Goal: Information Seeking & Learning: Learn about a topic

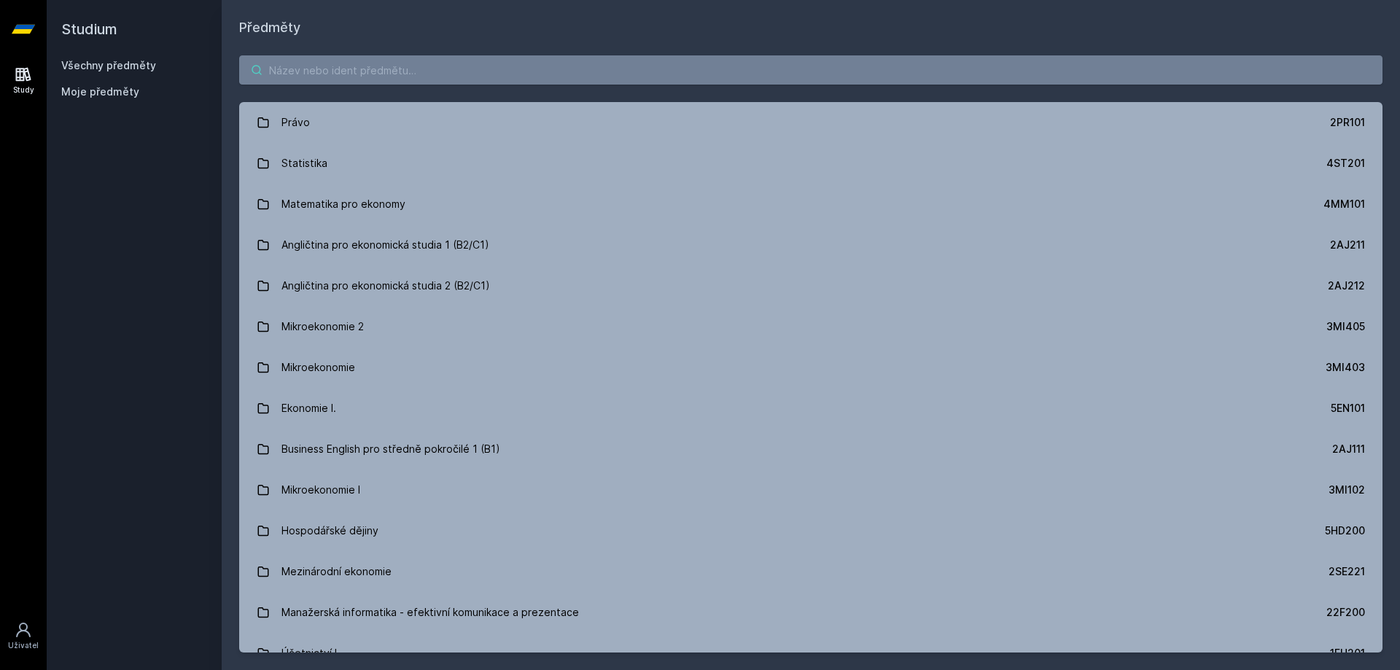
click at [346, 81] on body "Study Uživatel Studium Všechny předměty Moje předměty Předměty Právo 2PR101 Sta…" at bounding box center [700, 335] width 1400 height 670
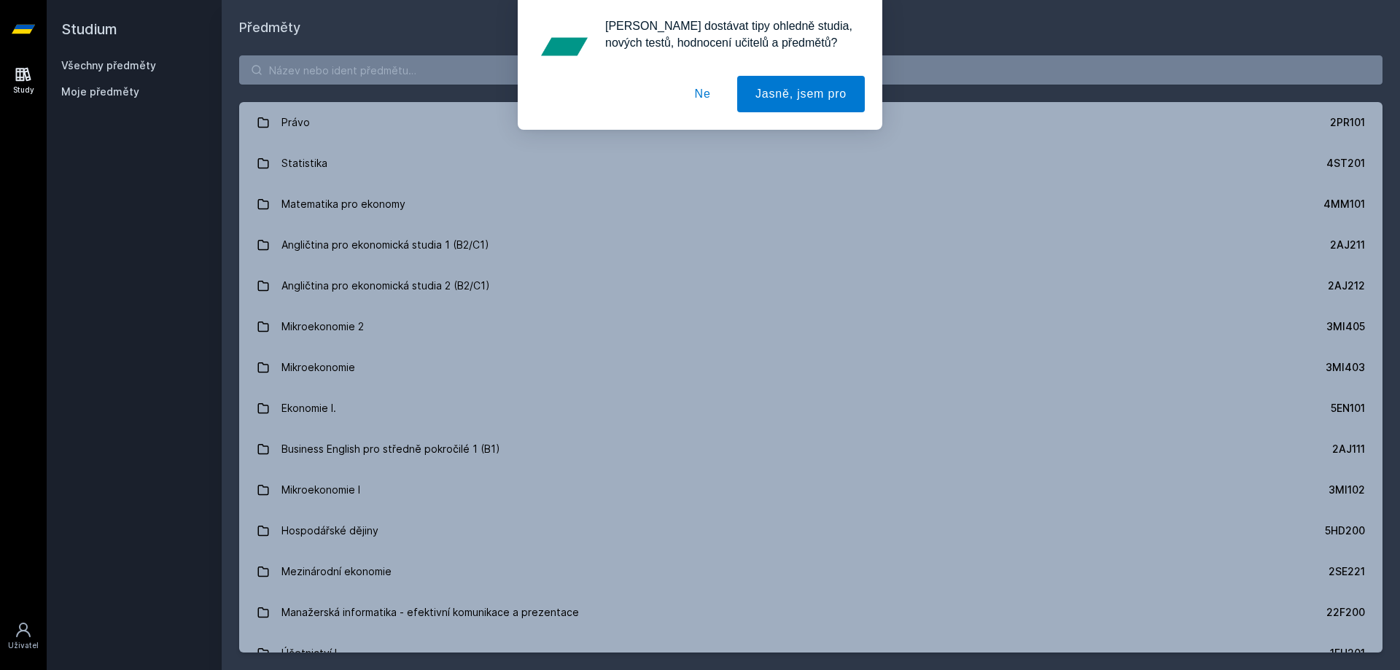
click at [693, 104] on button "Ne" at bounding box center [703, 94] width 52 height 36
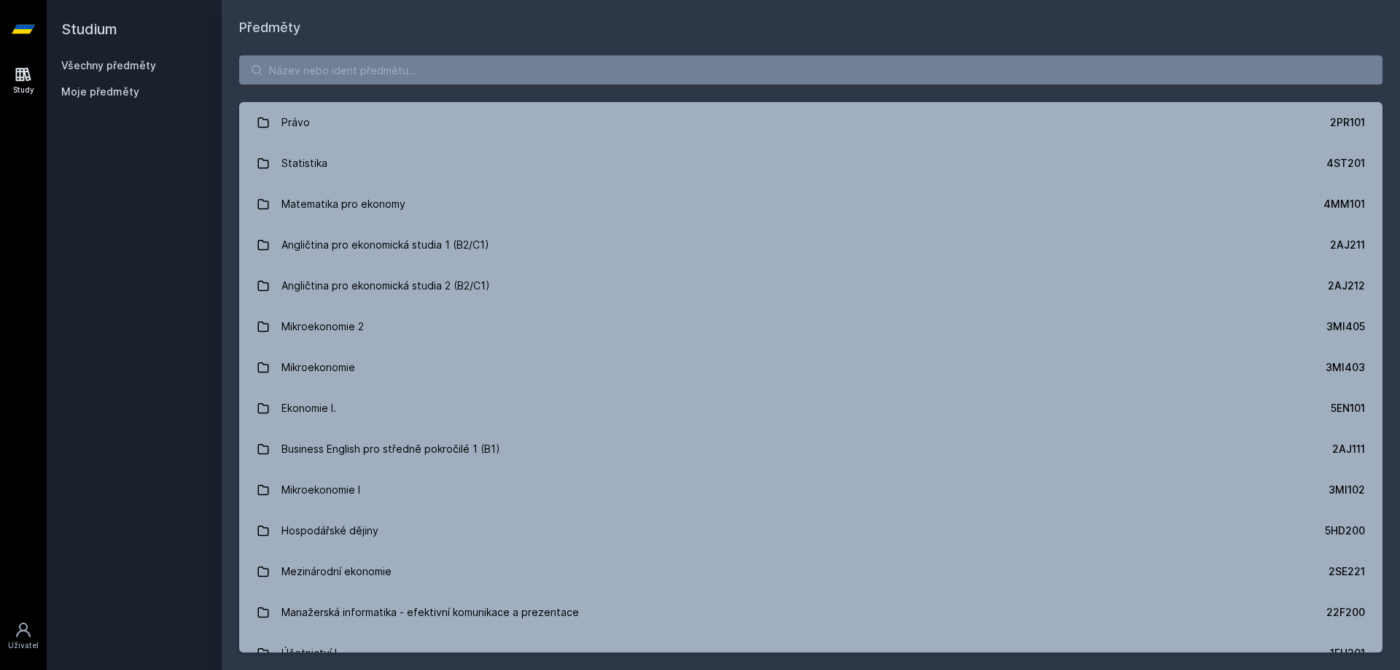
click at [595, 73] on div "[PERSON_NAME] dostávat tipy ohledně studia, nových testů, hodnocení učitelů a p…" at bounding box center [700, 65] width 1400 height 130
click at [586, 71] on input "search" at bounding box center [810, 69] width 1143 height 29
paste input "Analýza reálných dat (v angličtině)"
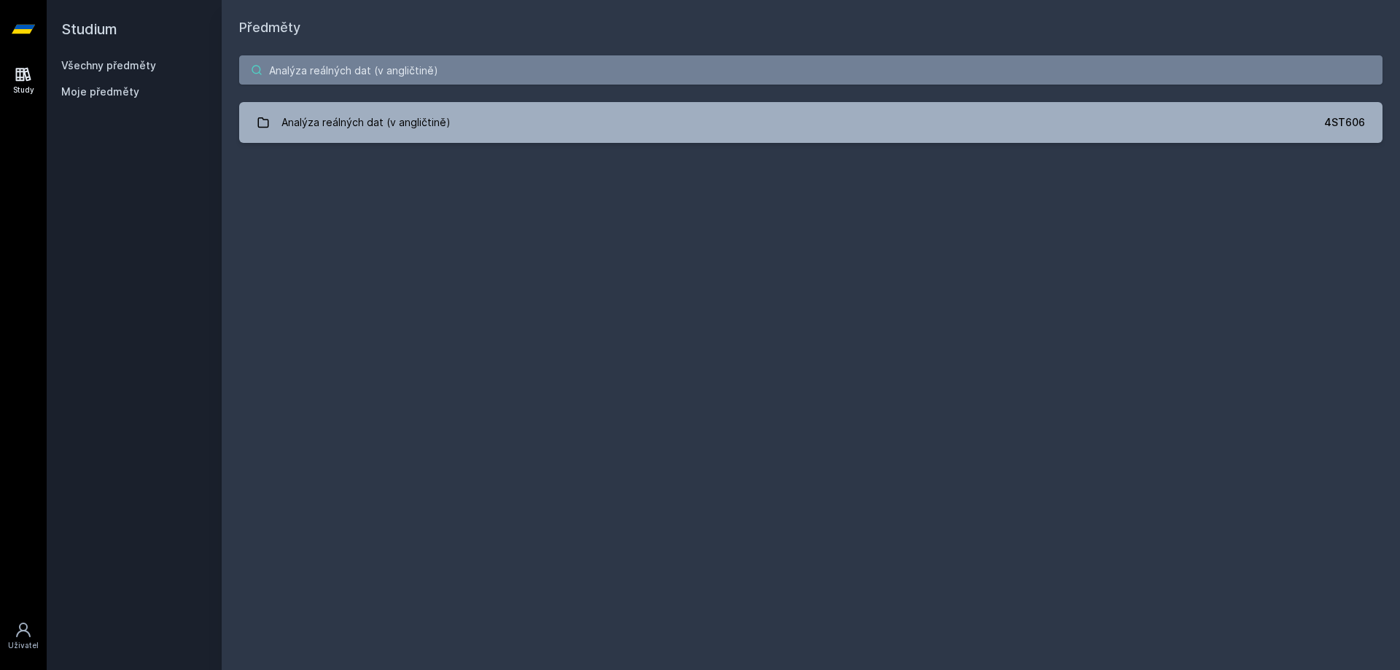
type input "Analýza reálných dat (v angličtině)"
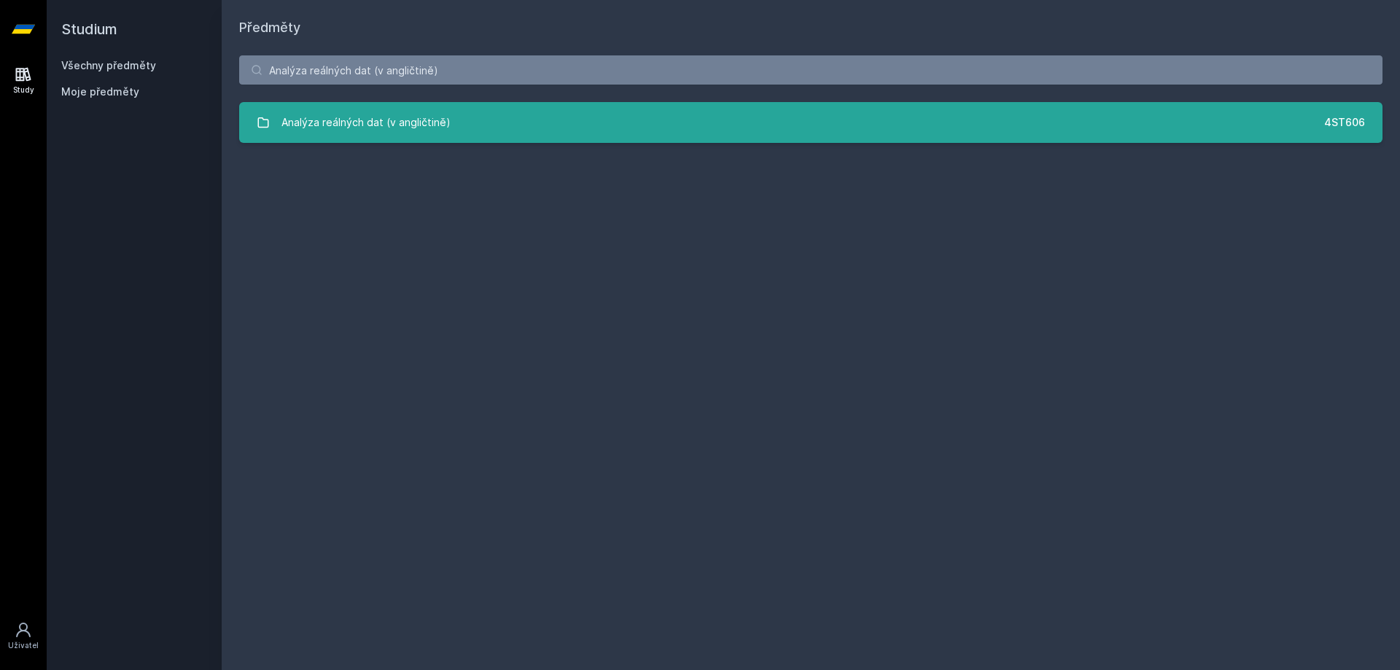
click at [453, 122] on link "Analýza reálných dat (v angličtině) 4ST606" at bounding box center [810, 122] width 1143 height 41
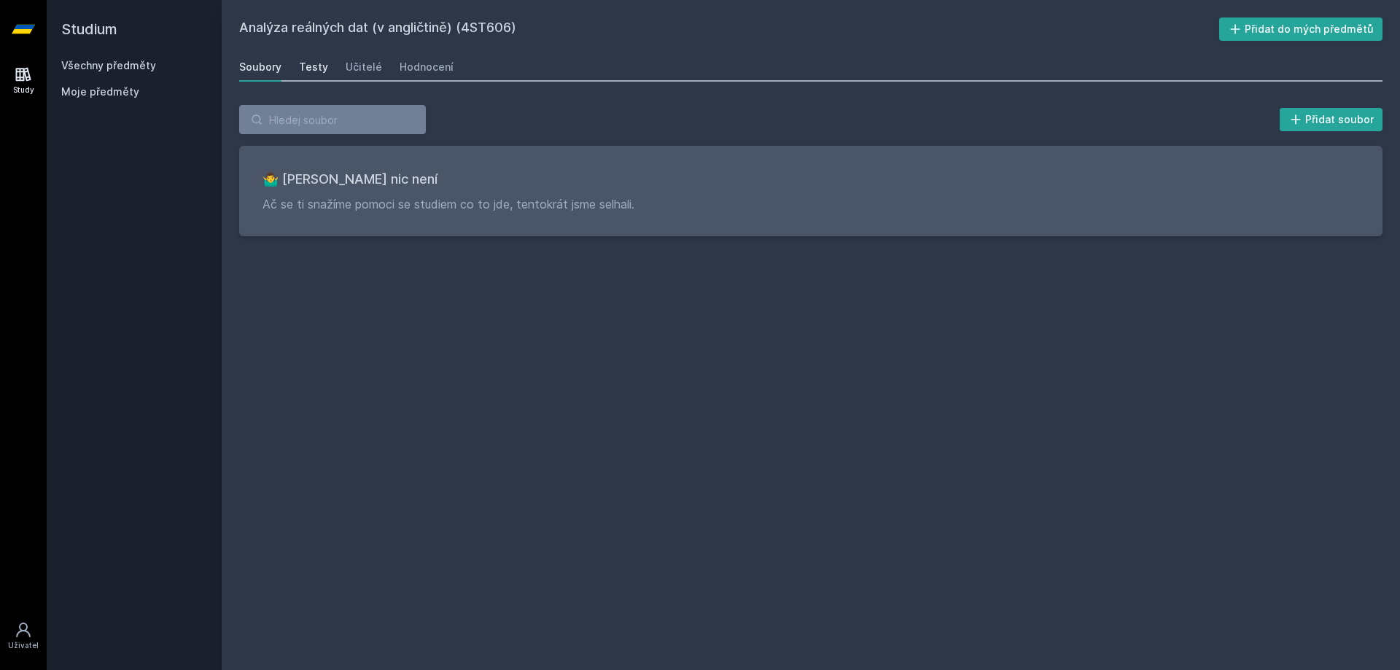
click at [308, 66] on div "Testy" at bounding box center [313, 67] width 29 height 15
click at [348, 67] on div "Učitelé" at bounding box center [364, 67] width 36 height 15
click at [429, 70] on div "Hodnocení" at bounding box center [427, 67] width 54 height 15
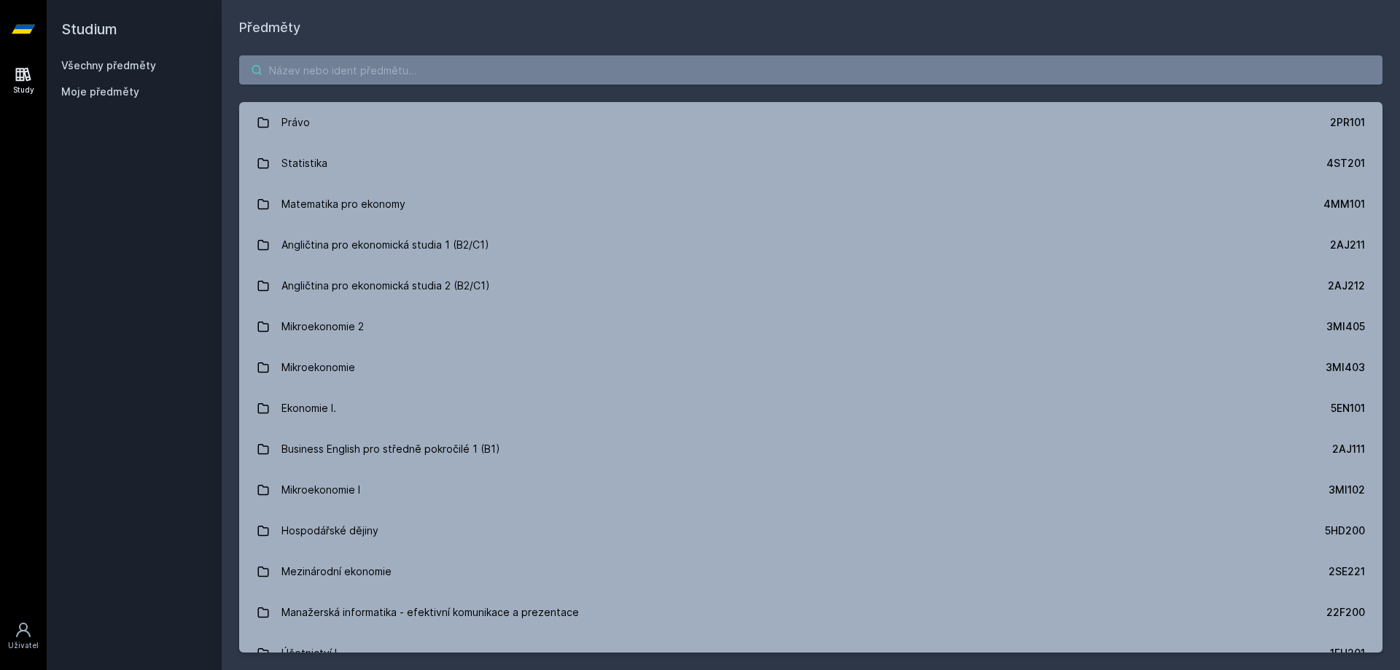
click at [331, 78] on input "search" at bounding box center [810, 69] width 1143 height 29
paste input "Časové řady"
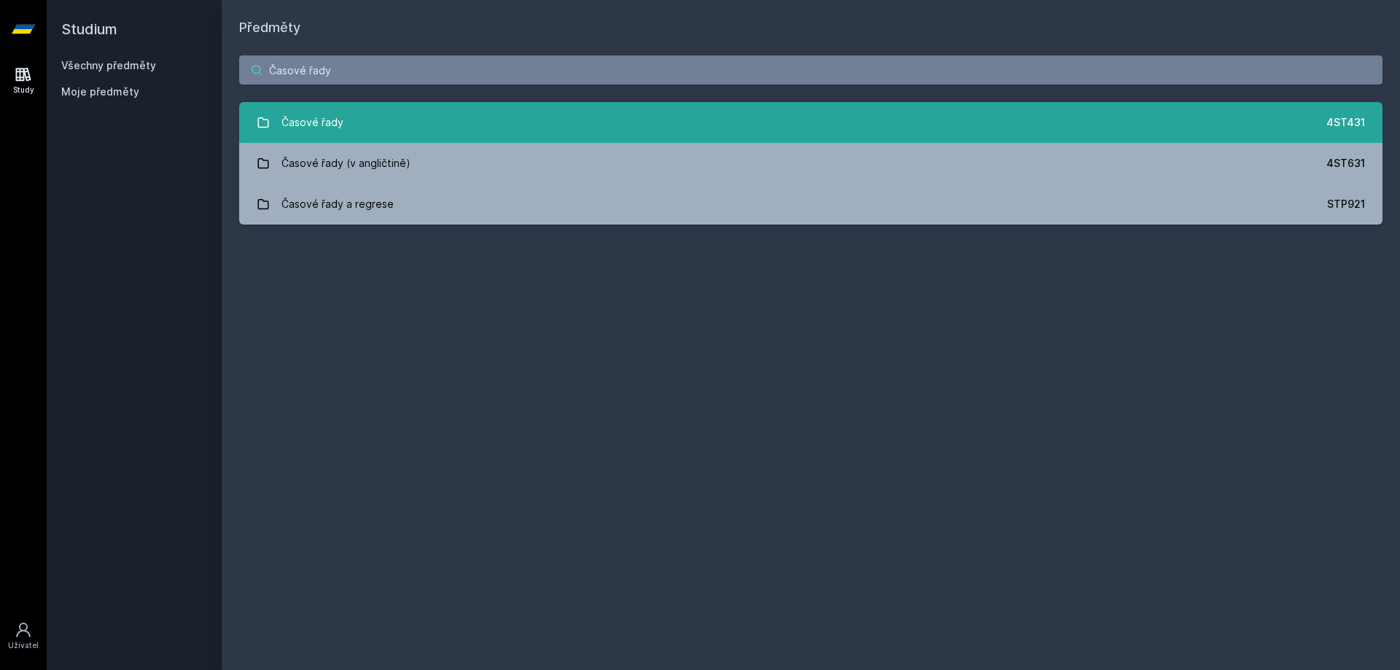
type input "Časové řady"
click at [333, 121] on div "Časové řady" at bounding box center [312, 122] width 62 height 29
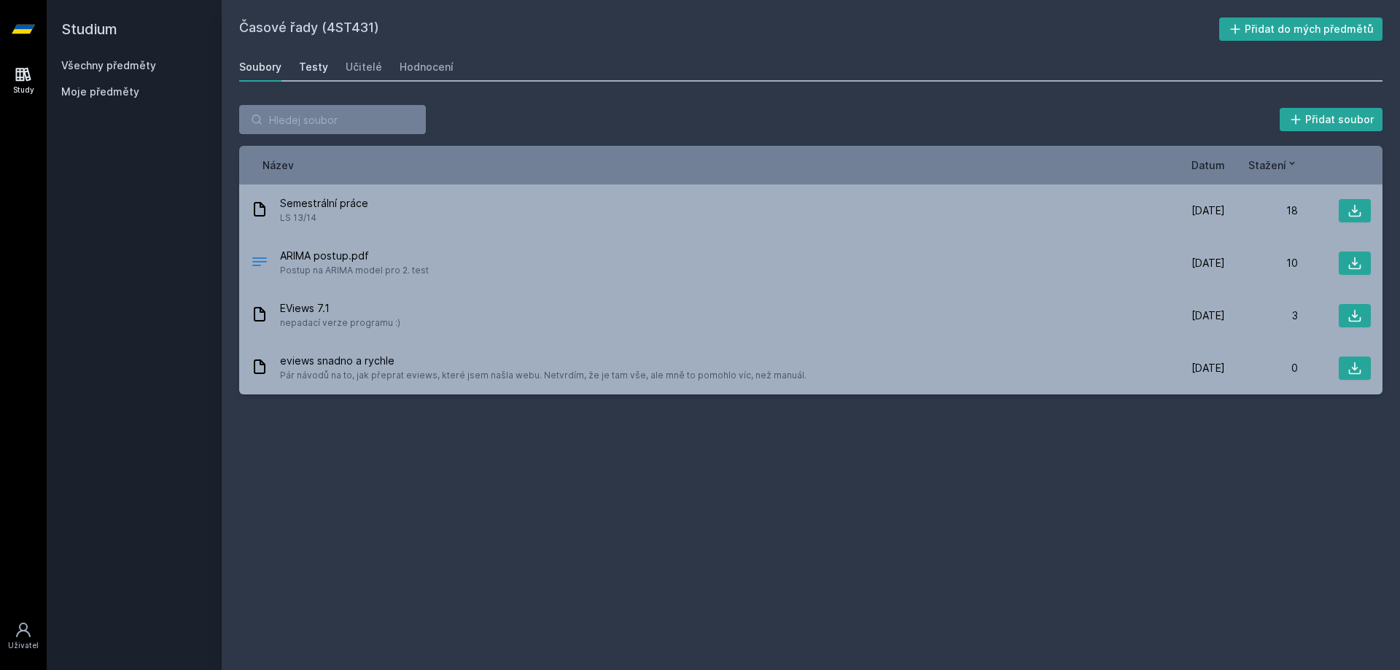
click at [305, 71] on div "Testy" at bounding box center [313, 67] width 29 height 15
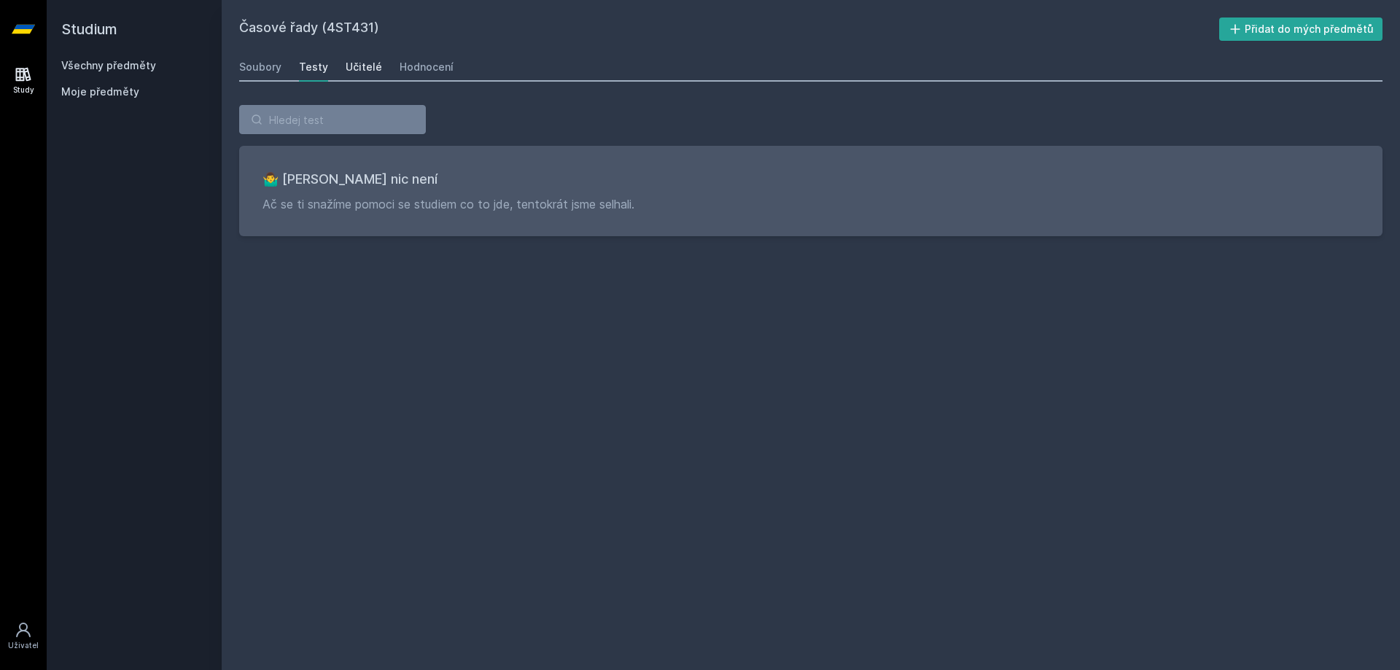
click at [350, 69] on div "Učitelé" at bounding box center [364, 67] width 36 height 15
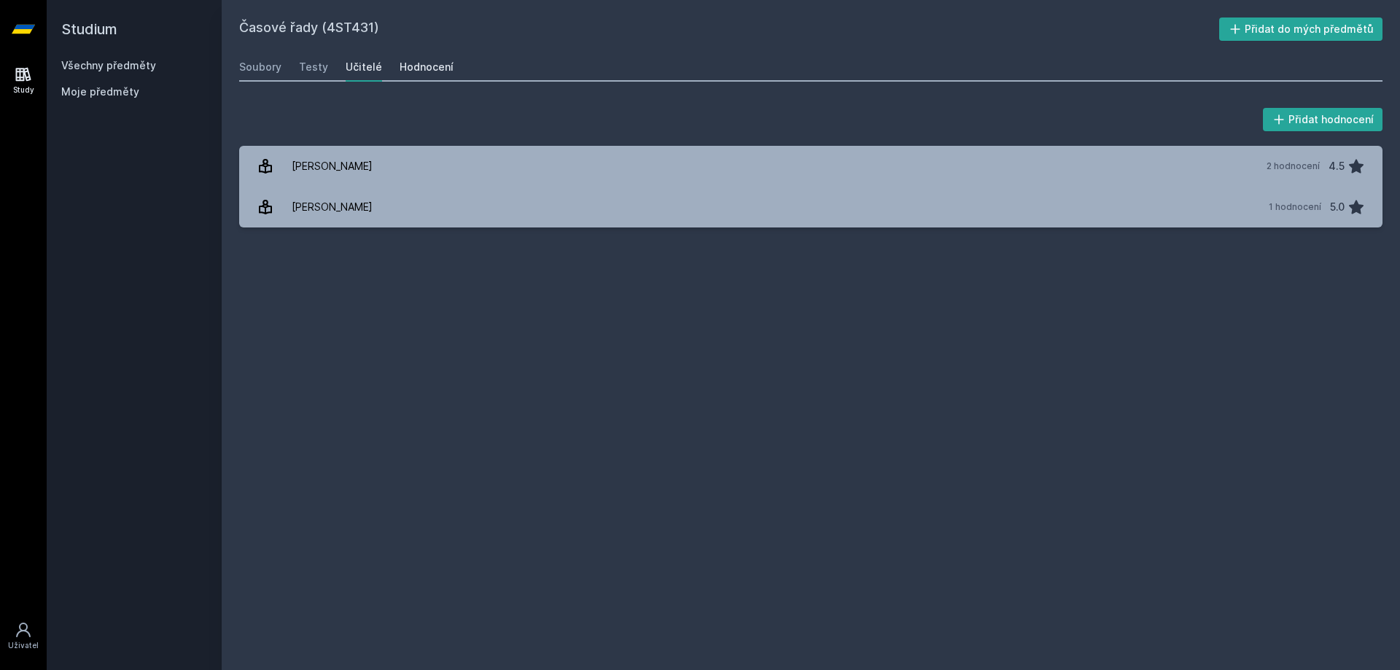
click at [421, 66] on div "Hodnocení" at bounding box center [427, 67] width 54 height 15
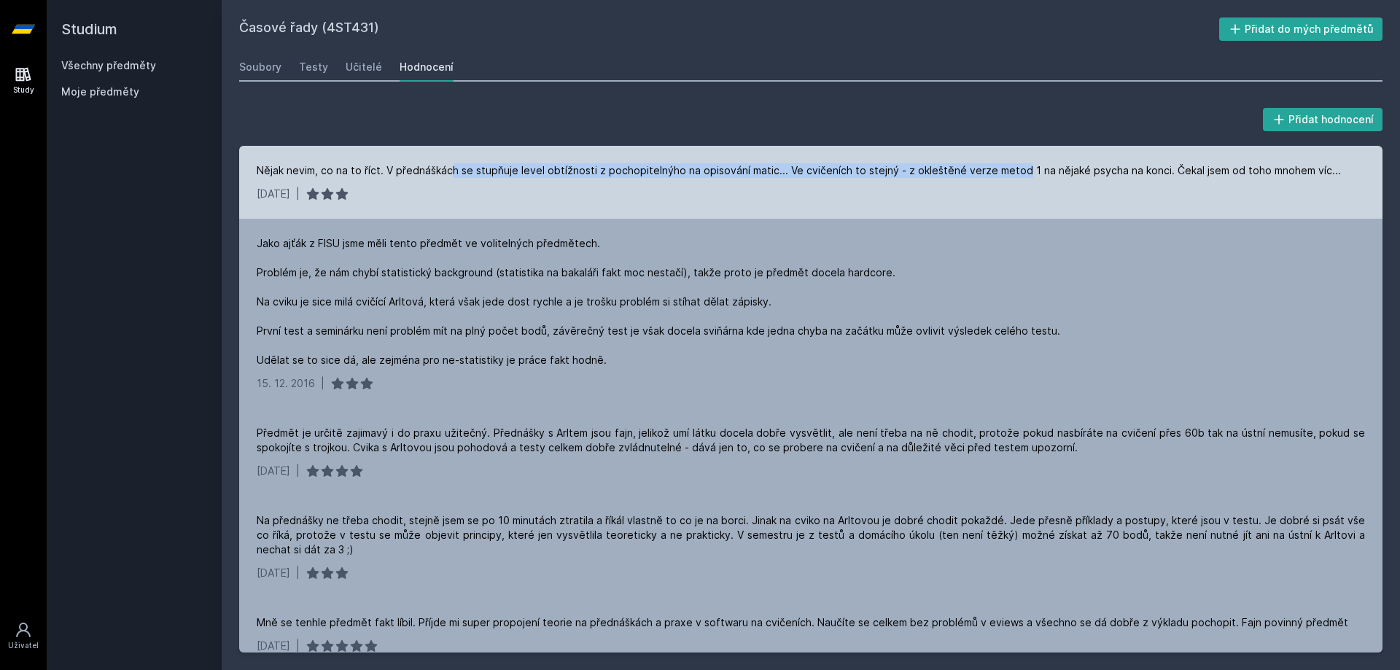
drag, startPoint x: 538, startPoint y: 173, endPoint x: 1014, endPoint y: 177, distance: 476.1
click at [1014, 177] on div "Nějak nevim, co na to říct. V přednáškách se stupňuje level obtížnosti z pochop…" at bounding box center [799, 170] width 1084 height 15
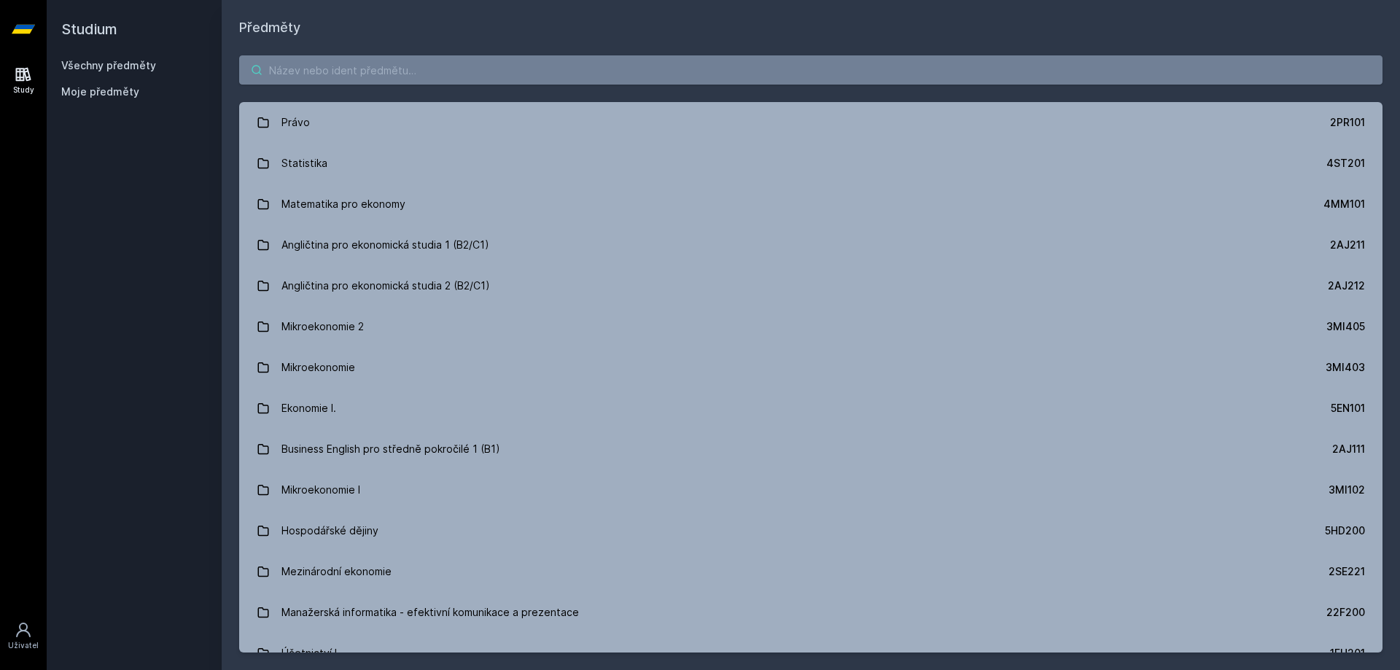
click at [354, 79] on input "search" at bounding box center [810, 69] width 1143 height 29
paste input "Statistické výpočetní prostředí"
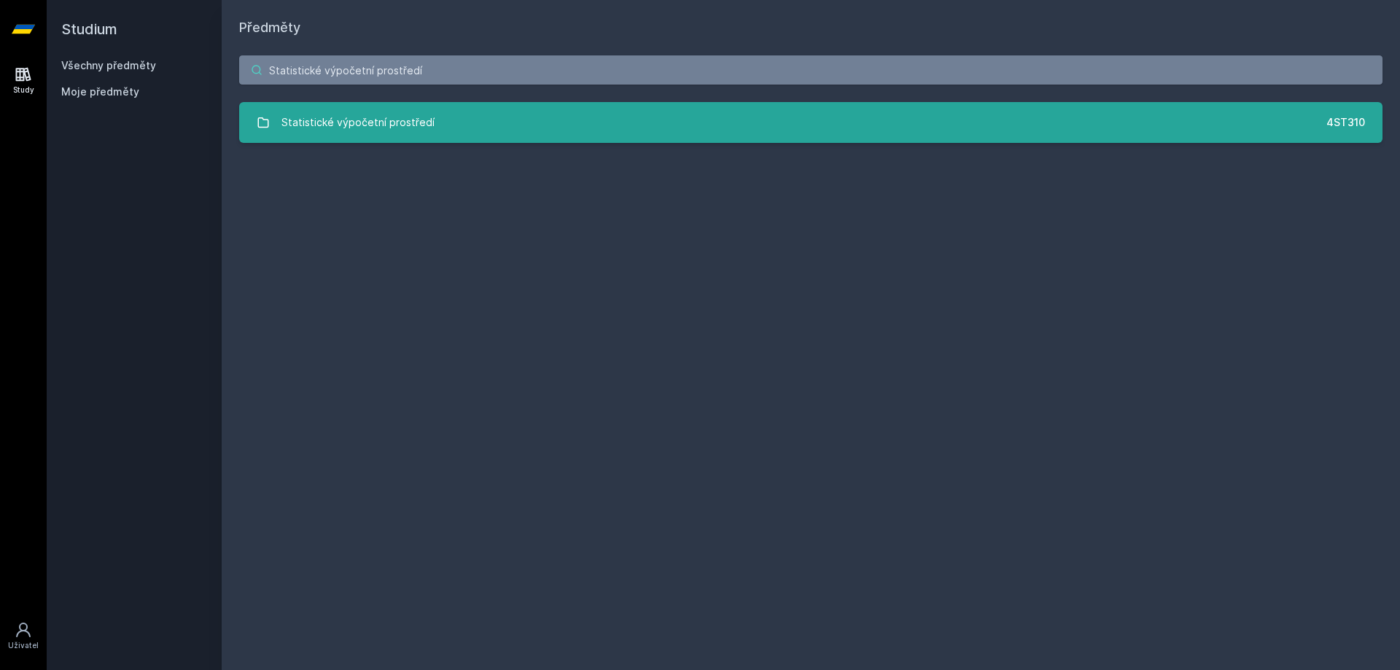
type input "Statistické výpočetní prostředí"
click at [397, 131] on div "Statistické výpočetní prostředí" at bounding box center [357, 122] width 153 height 29
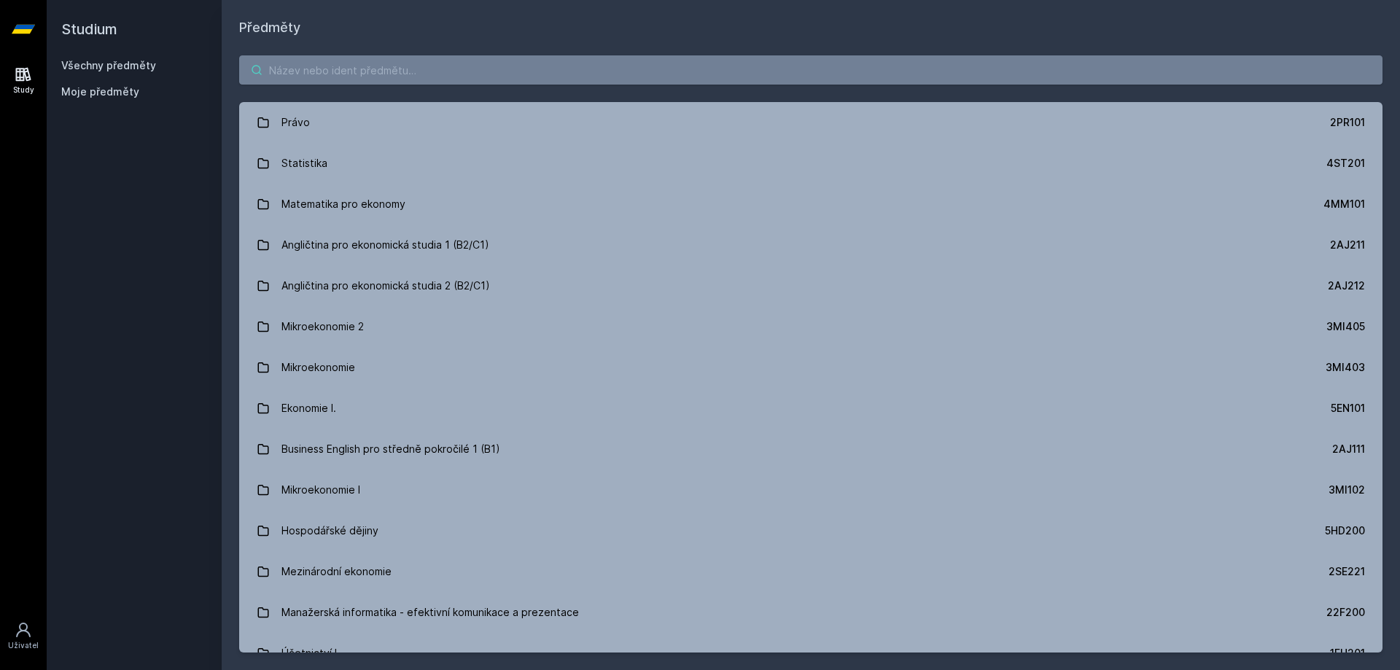
click at [368, 63] on input "search" at bounding box center [810, 69] width 1143 height 29
paste input "Teorie pravděpodobnosti a matematická statistika 2"
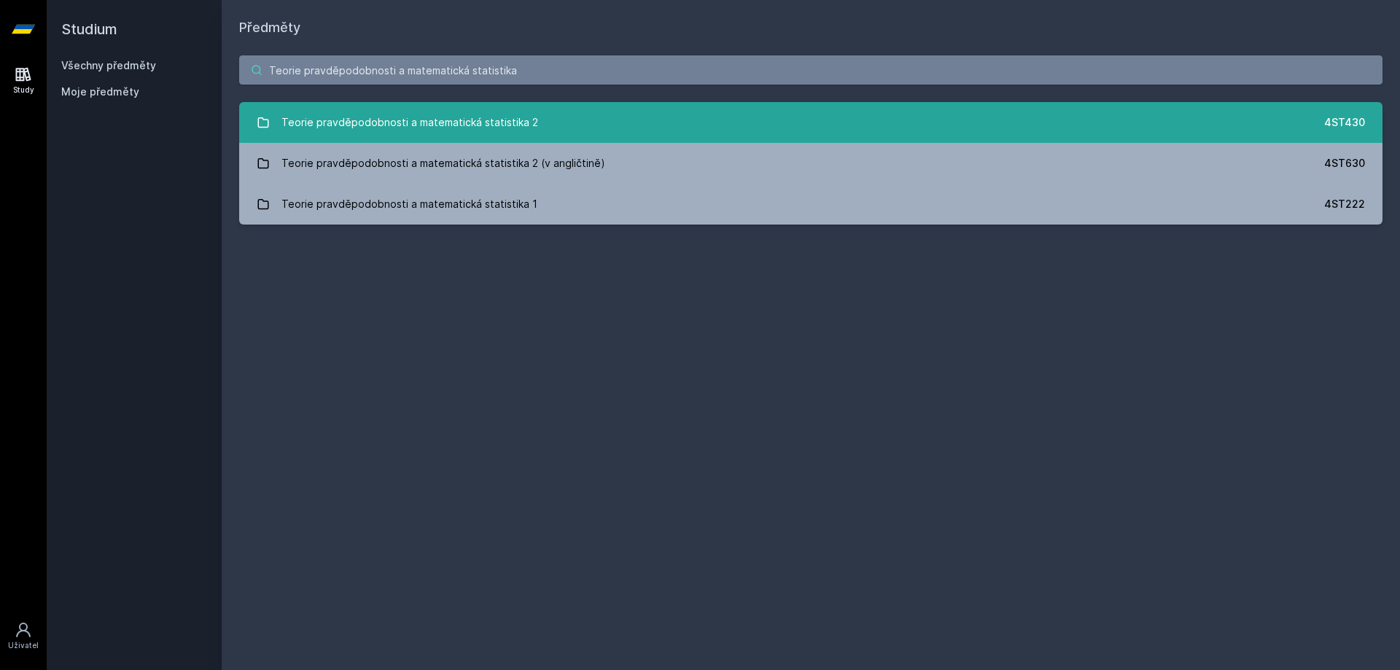
type input "Teorie pravděpodobnosti a matematická statistika"
click at [534, 122] on link "Teorie pravděpodobnosti a matematická statistika 2 4ST430" at bounding box center [810, 122] width 1143 height 41
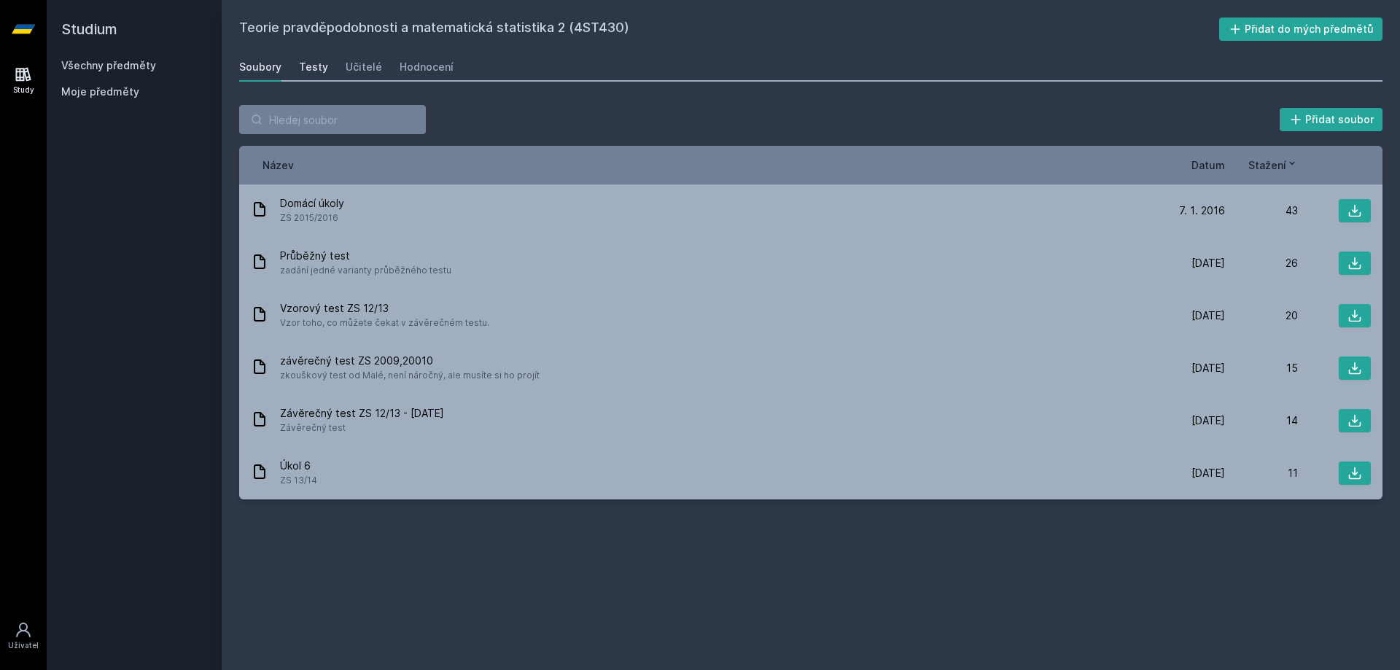
click at [313, 69] on div "Testy" at bounding box center [313, 67] width 29 height 15
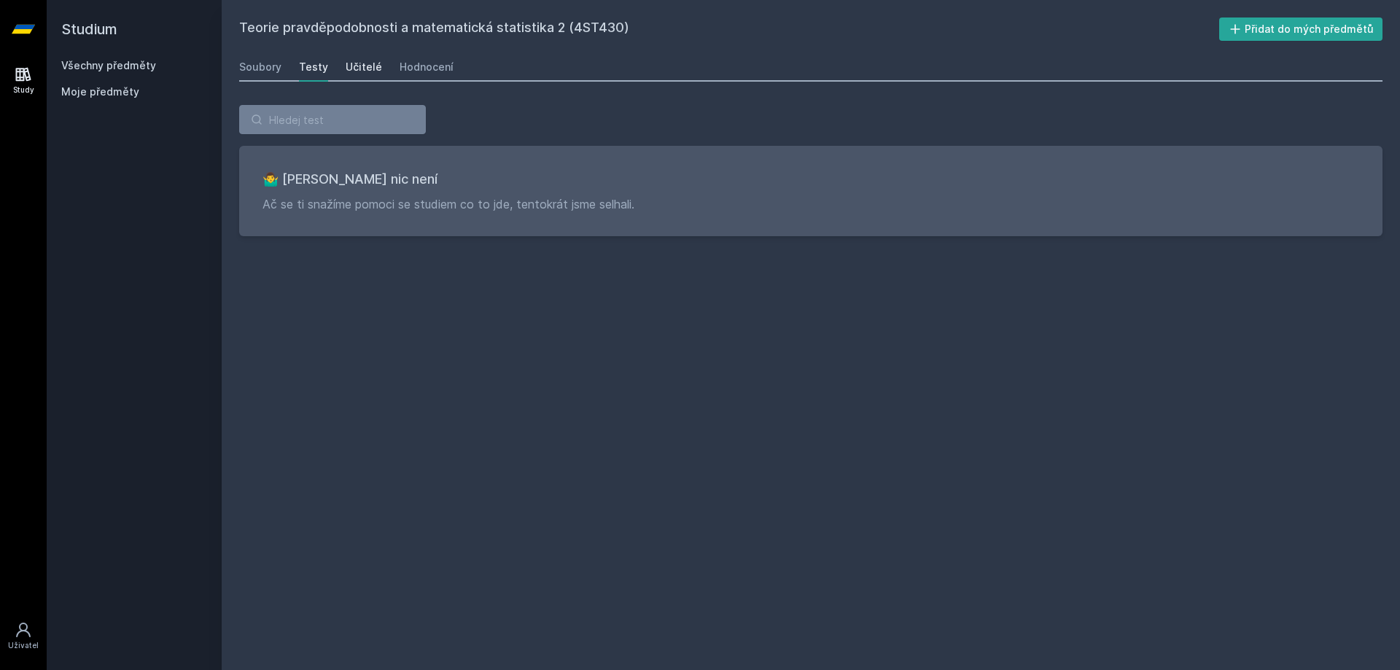
click at [359, 67] on div "Učitelé" at bounding box center [364, 67] width 36 height 15
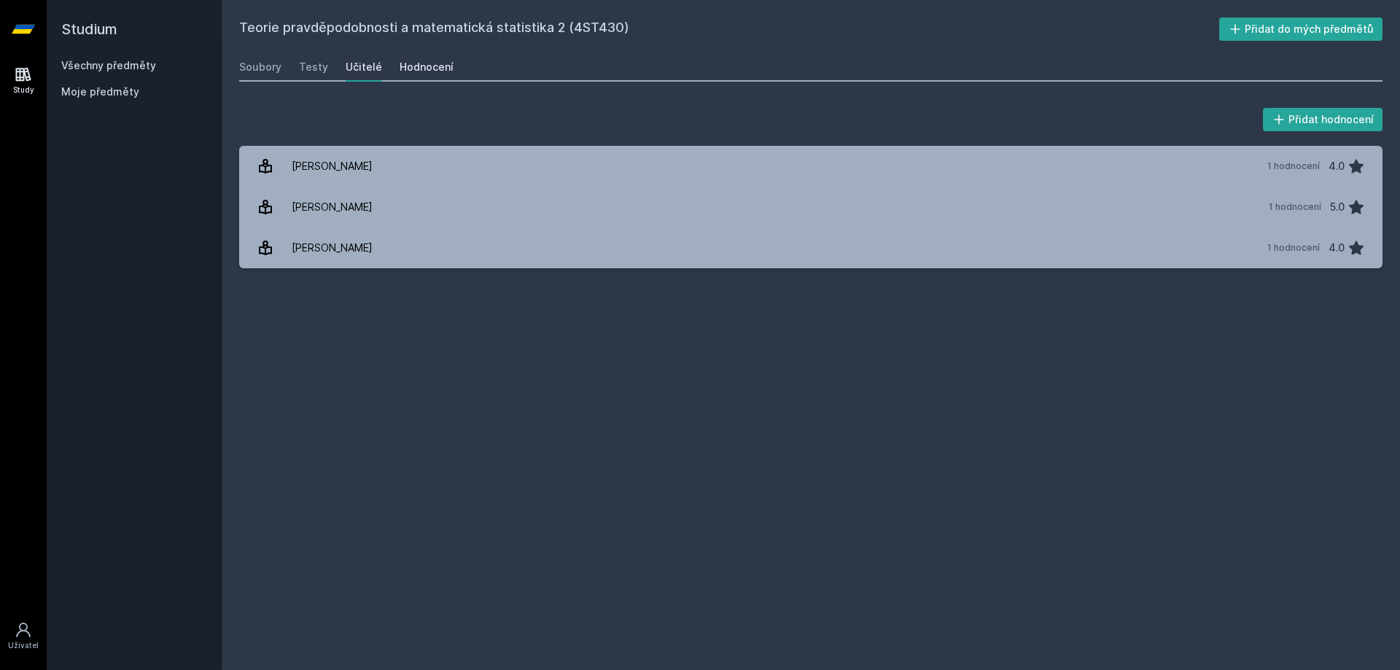
click at [419, 65] on div "Hodnocení" at bounding box center [427, 67] width 54 height 15
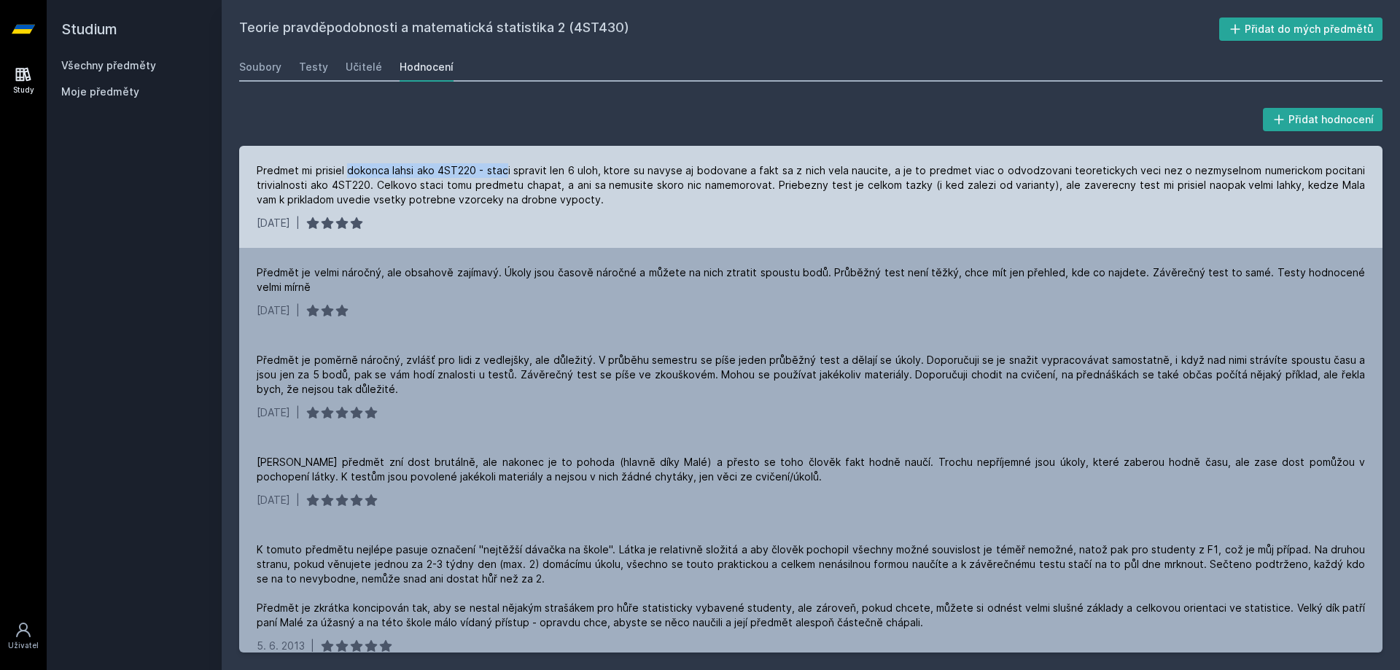
drag, startPoint x: 384, startPoint y: 173, endPoint x: 508, endPoint y: 172, distance: 124.0
click at [508, 172] on div "Predmet mi prisiel dokonca lahsi ako 4ST220 - staci spravit len 6 uloh, ktore s…" at bounding box center [811, 185] width 1108 height 44
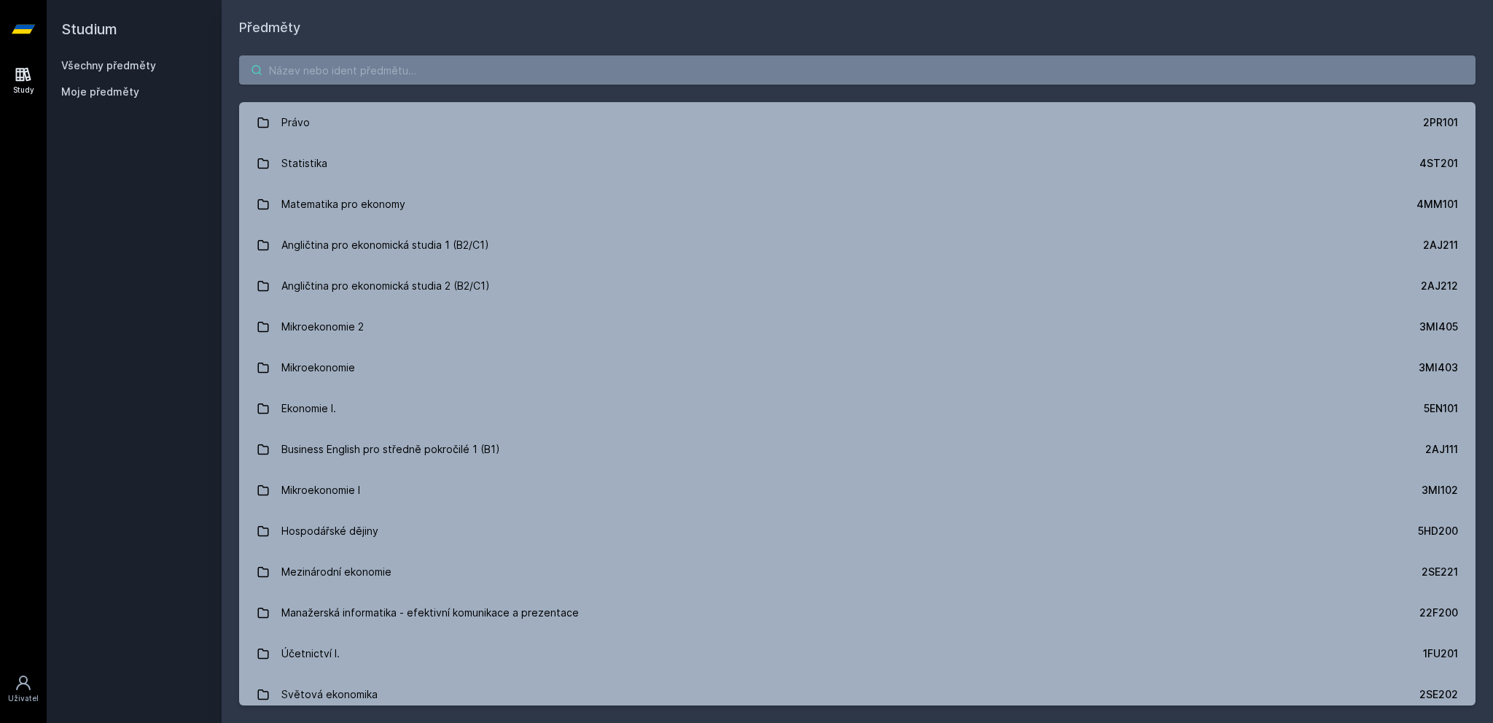
click at [397, 79] on input "search" at bounding box center [857, 69] width 1237 height 29
paste input "Metadovednosti pro praxi I"
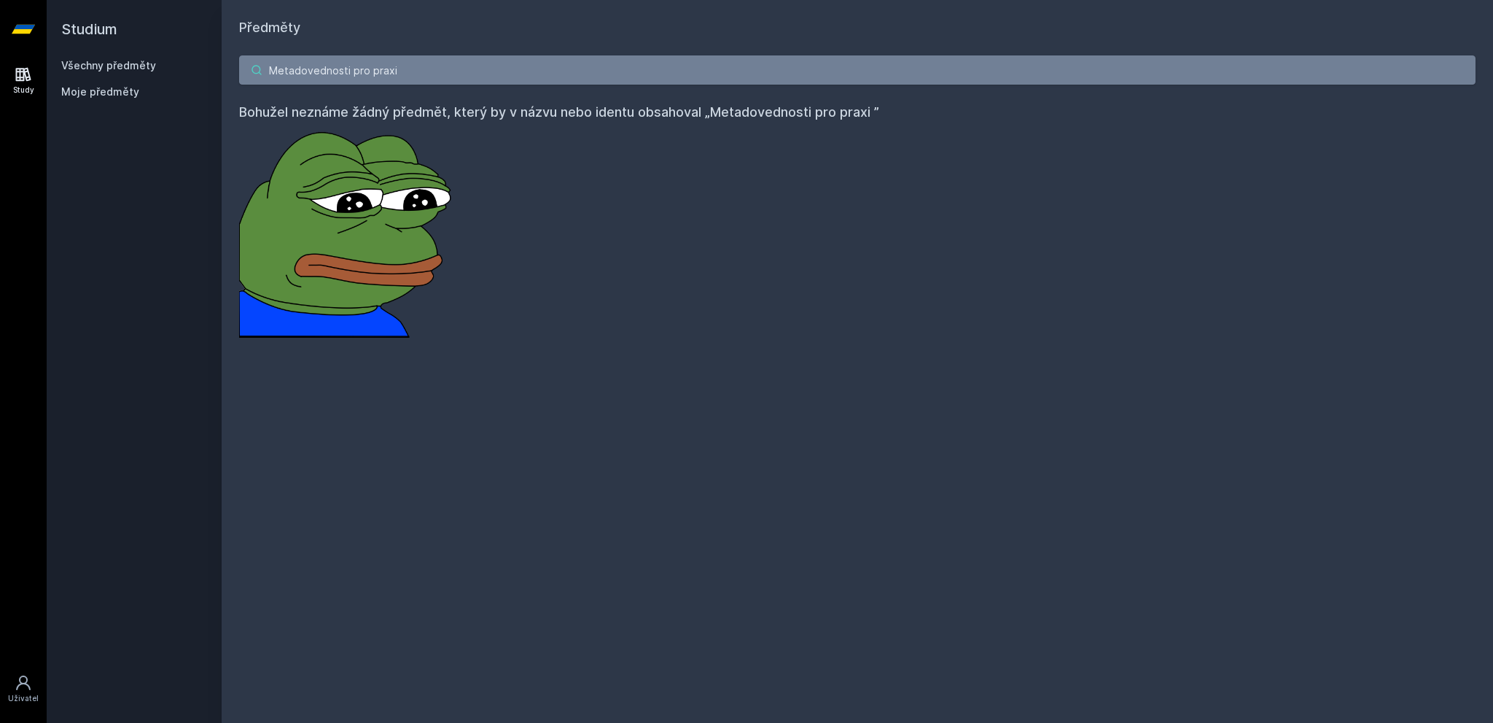
type input "Metadovednosti pro praxi"
drag, startPoint x: 412, startPoint y: 66, endPoint x: 260, endPoint y: 61, distance: 152.5
click at [260, 61] on input "Metadovednosti pro praxi" at bounding box center [857, 69] width 1237 height 29
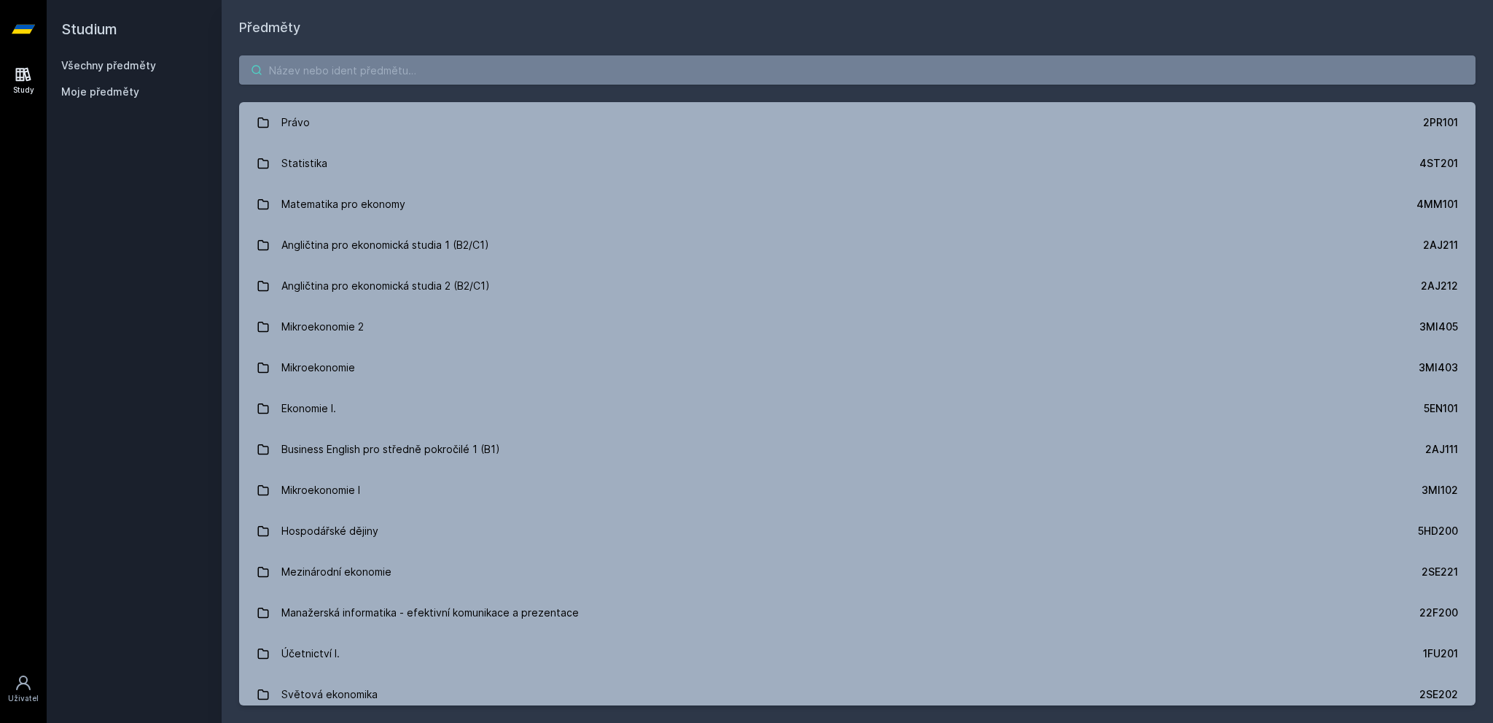
click at [357, 60] on input "search" at bounding box center [857, 69] width 1237 height 29
paste input "Logika a teoretická informatika"
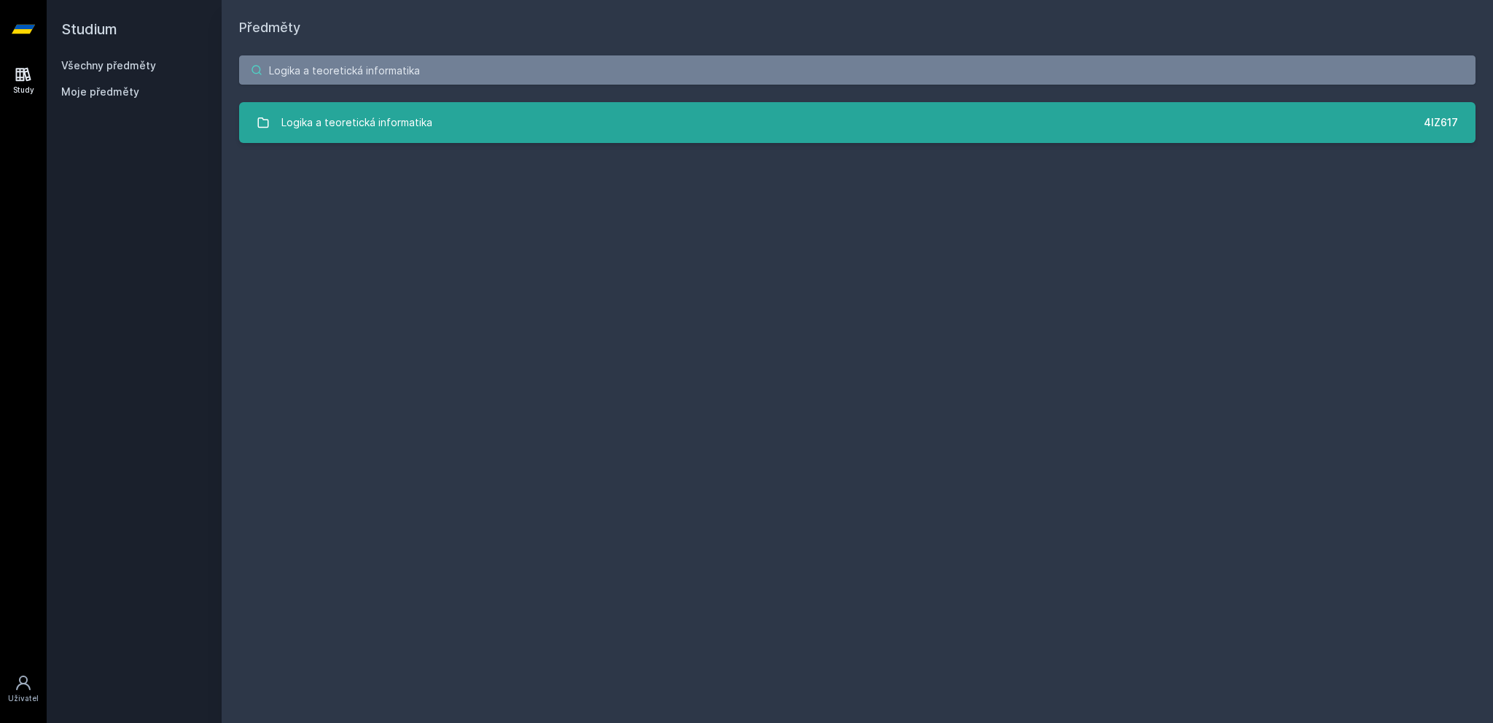
type input "Logika a teoretická informatika"
click at [457, 122] on link "Logika a teoretická informatika 4IZ617" at bounding box center [857, 122] width 1237 height 41
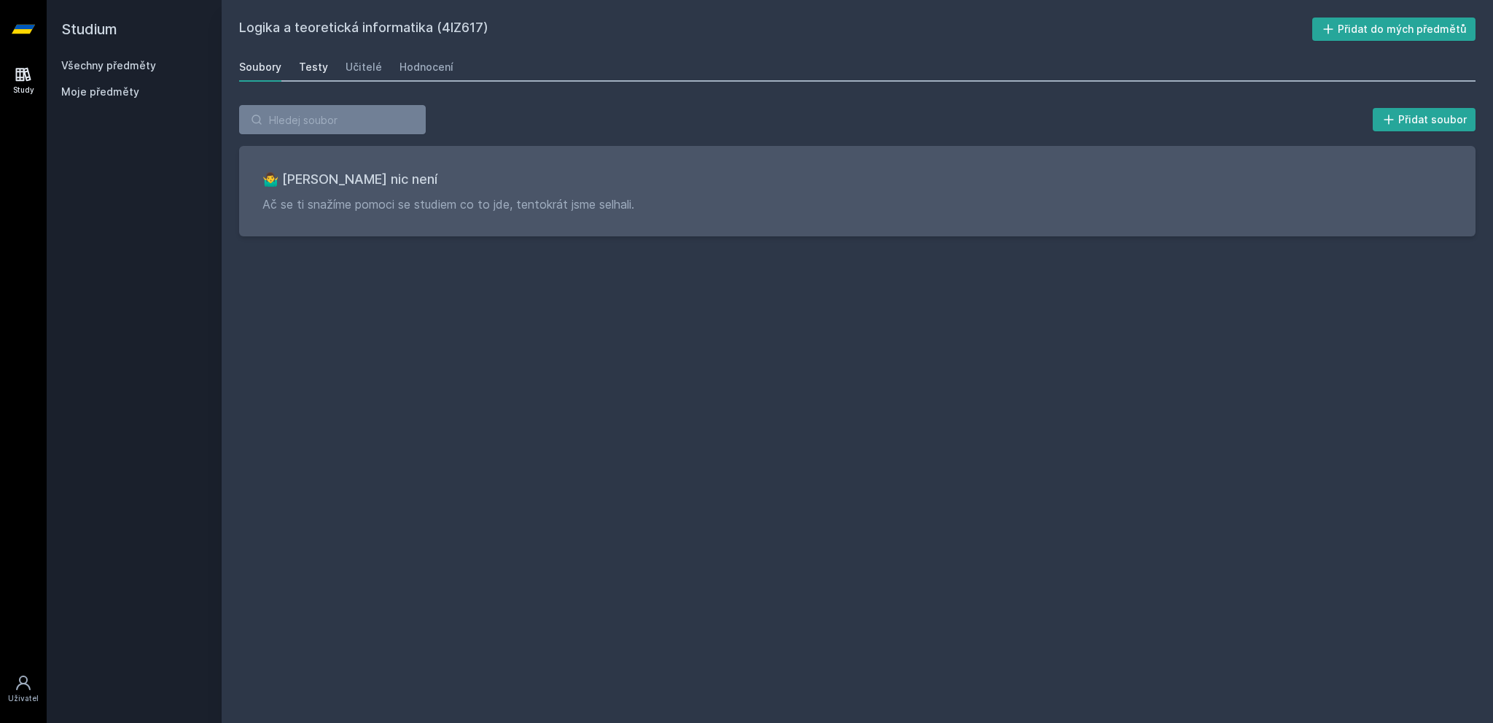
click at [304, 72] on div "Testy" at bounding box center [313, 67] width 29 height 15
click at [362, 72] on div "Učitelé" at bounding box center [364, 67] width 36 height 15
click at [410, 69] on div "Hodnocení" at bounding box center [427, 67] width 54 height 15
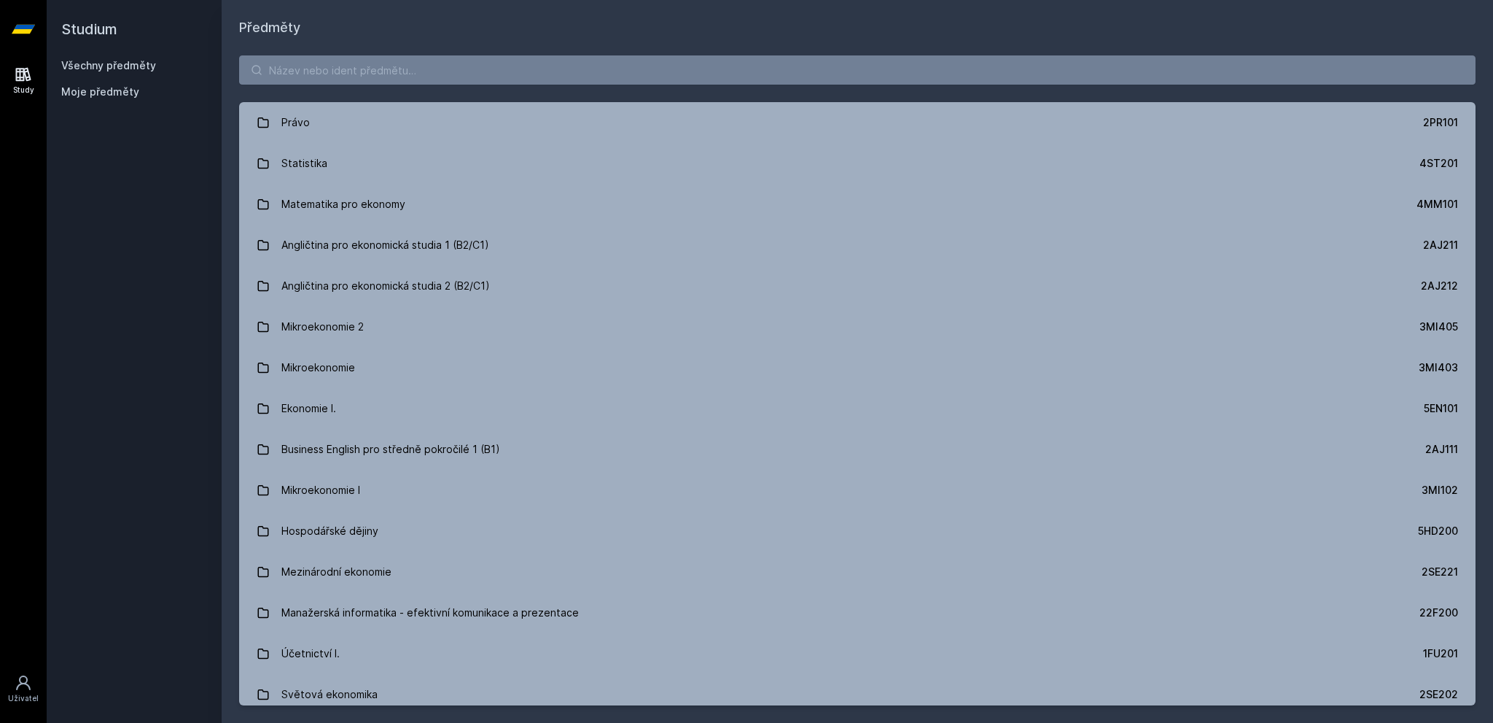
click at [363, 50] on div "Právo 2PR101 Statistika 4ST201 Matematika pro ekonomy 4MM101 Angličtina pro eko…" at bounding box center [858, 380] width 1272 height 685
click at [372, 63] on input "search" at bounding box center [857, 69] width 1237 height 29
paste input "Grafové databáze a vizualizace grafových dat"
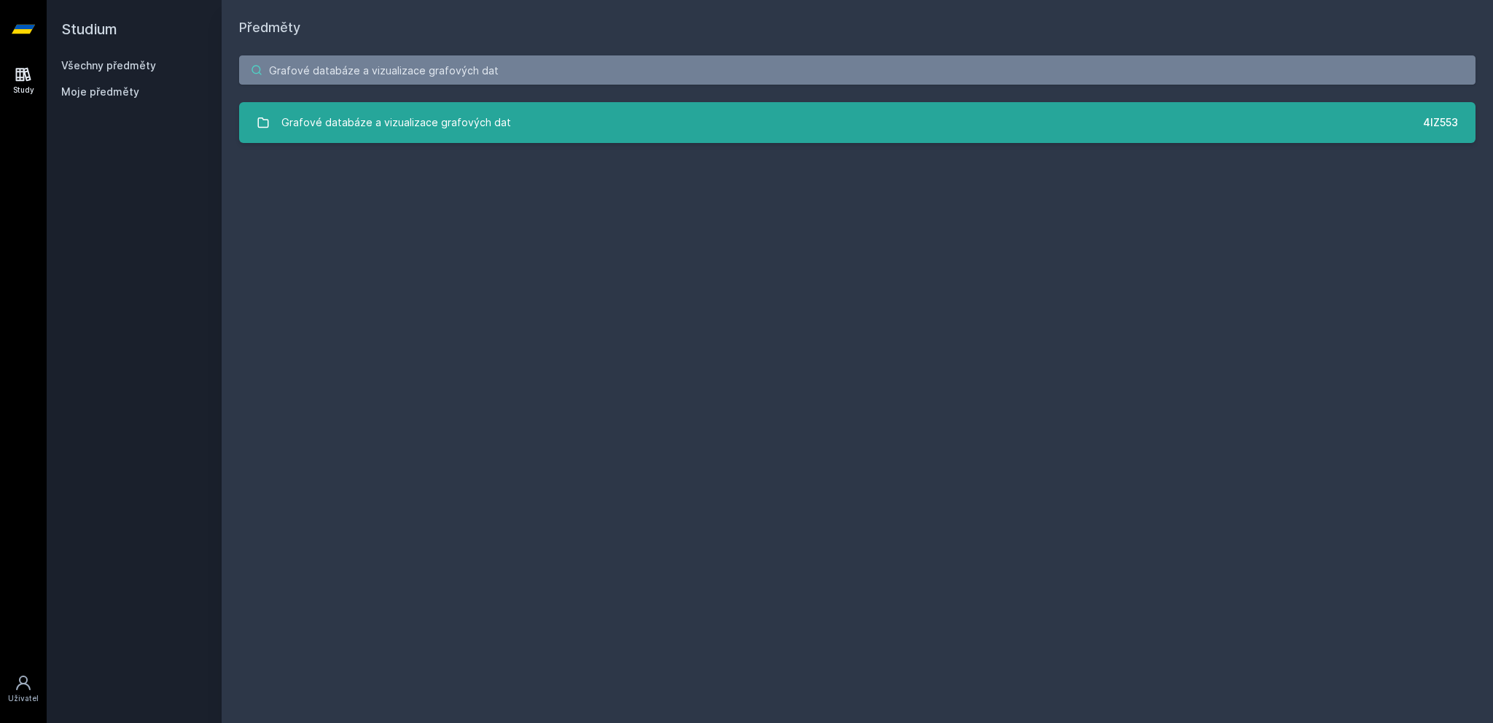
type input "Grafové databáze a vizualizace grafových dat"
click at [414, 139] on link "Grafové databáze a vizualizace grafových dat 4IZ553" at bounding box center [857, 122] width 1237 height 41
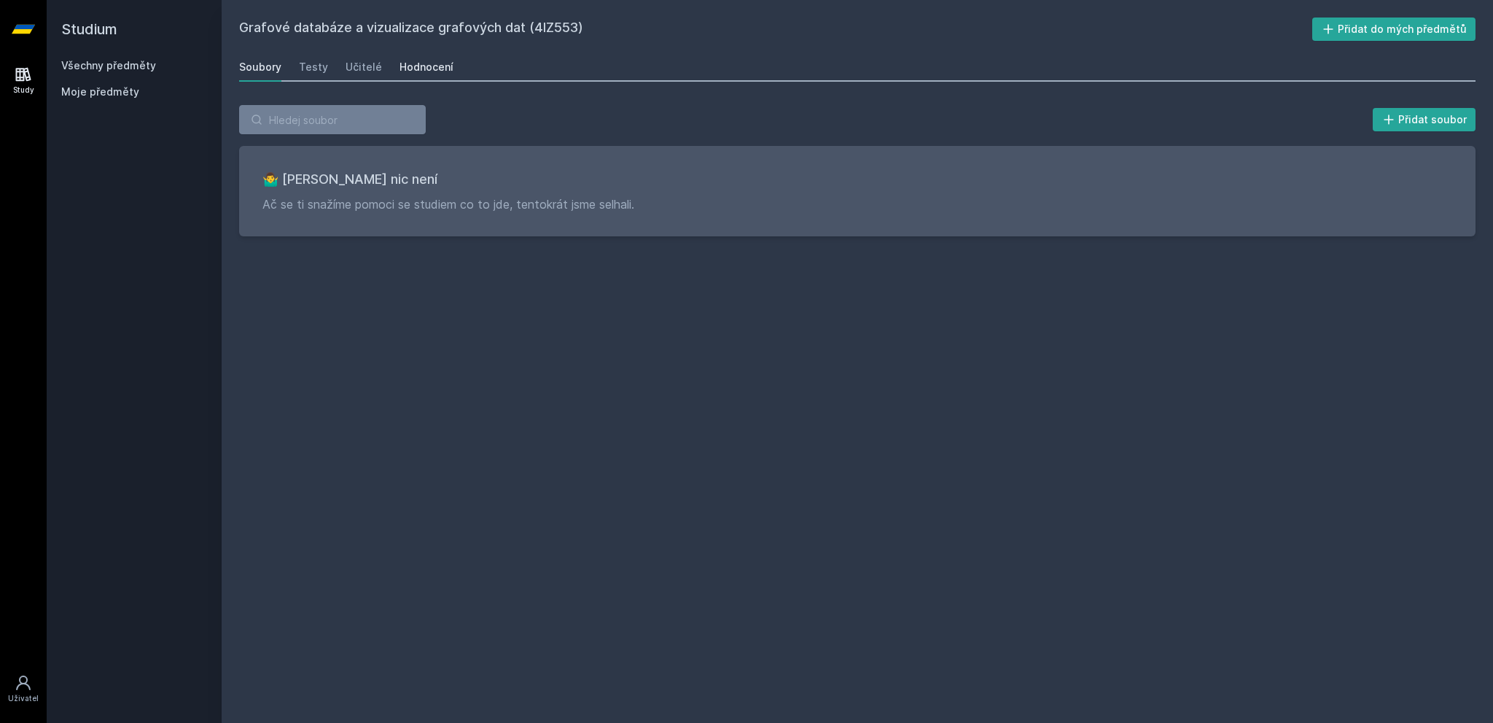
click at [423, 69] on div "Hodnocení" at bounding box center [427, 67] width 54 height 15
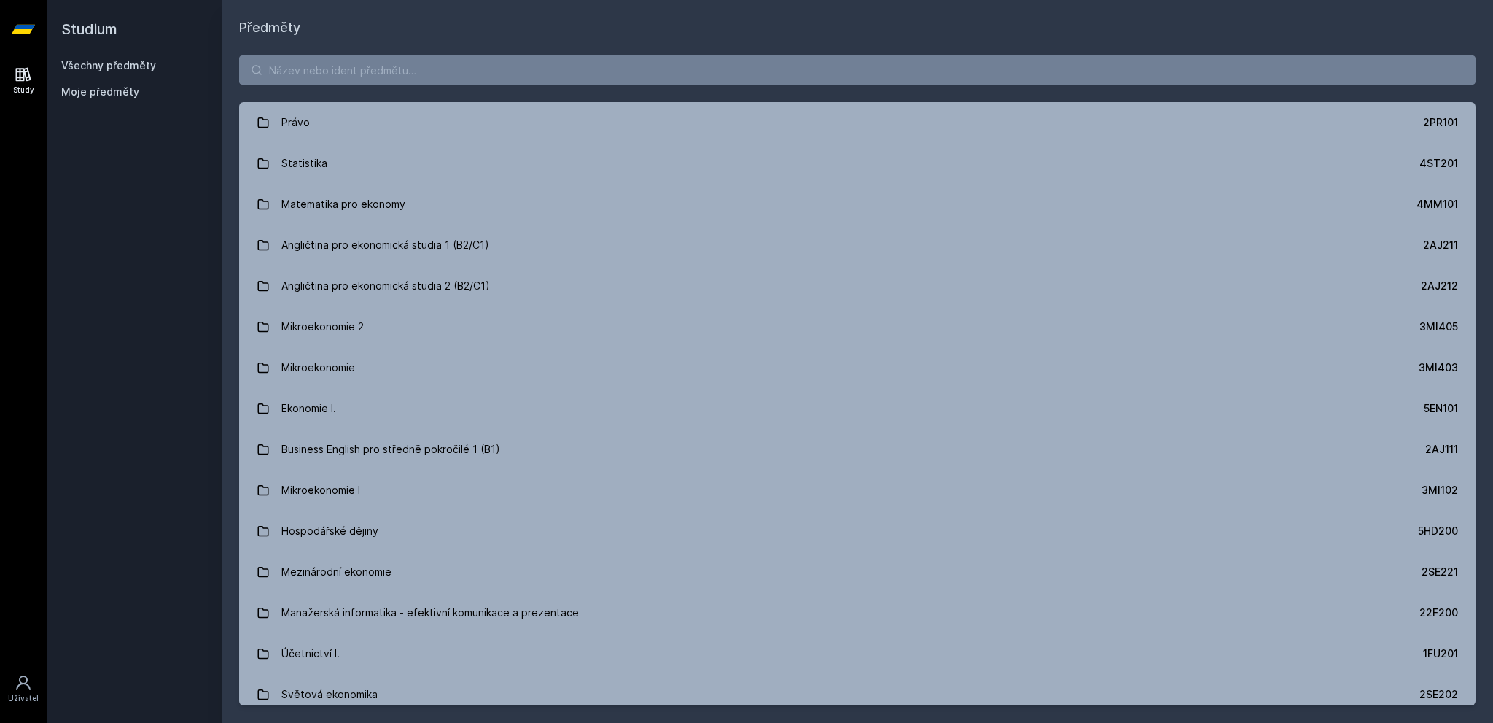
click at [394, 90] on div "Právo 2PR101 Statistika 4ST201 Matematika pro ekonomy 4MM101 Angličtina pro eko…" at bounding box center [858, 380] width 1272 height 685
click at [400, 77] on input "search" at bounding box center [857, 69] width 1237 height 29
paste input "Gamifikace"
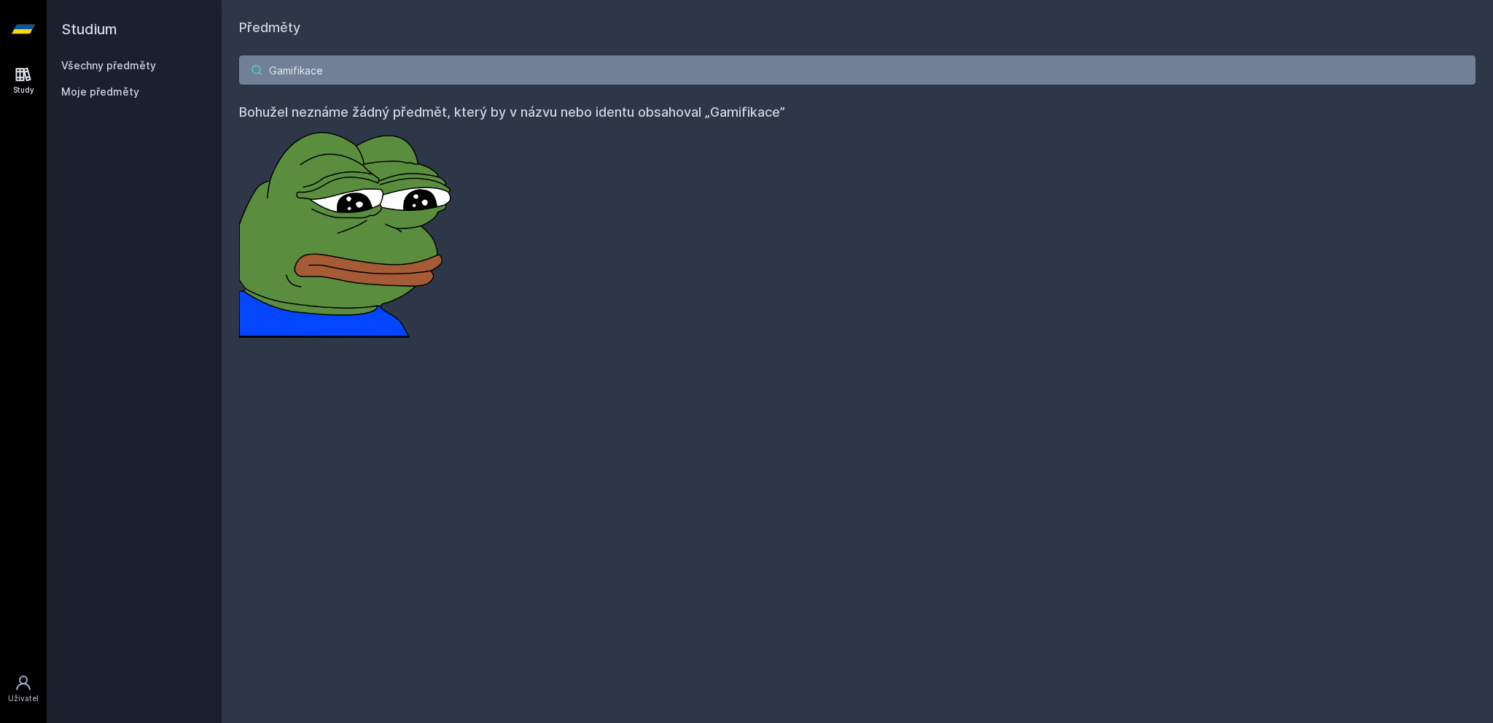
click at [405, 69] on input "Gamifikace" at bounding box center [857, 69] width 1237 height 29
drag, startPoint x: 351, startPoint y: 83, endPoint x: 1, endPoint y: 131, distance: 352.4
click at [221, 78] on div "Studium Všechny předměty Moje předměty Předměty Gamifikac Bohužel neznáme žádný…" at bounding box center [770, 361] width 1447 height 723
click at [338, 66] on input "Gamifikac" at bounding box center [857, 69] width 1237 height 29
type input "G"
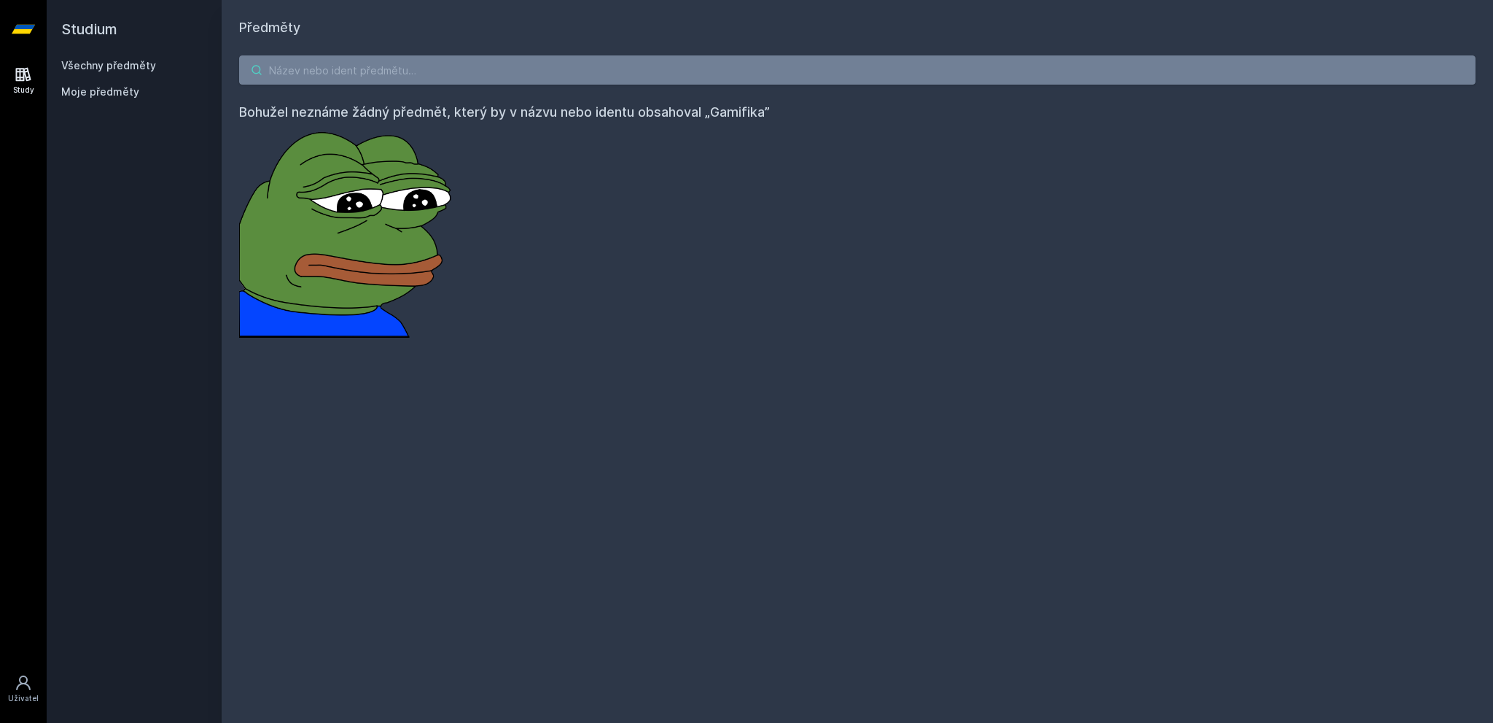
paste input "Skupinové rozhodování"
type input "Skupinové rozhodování"
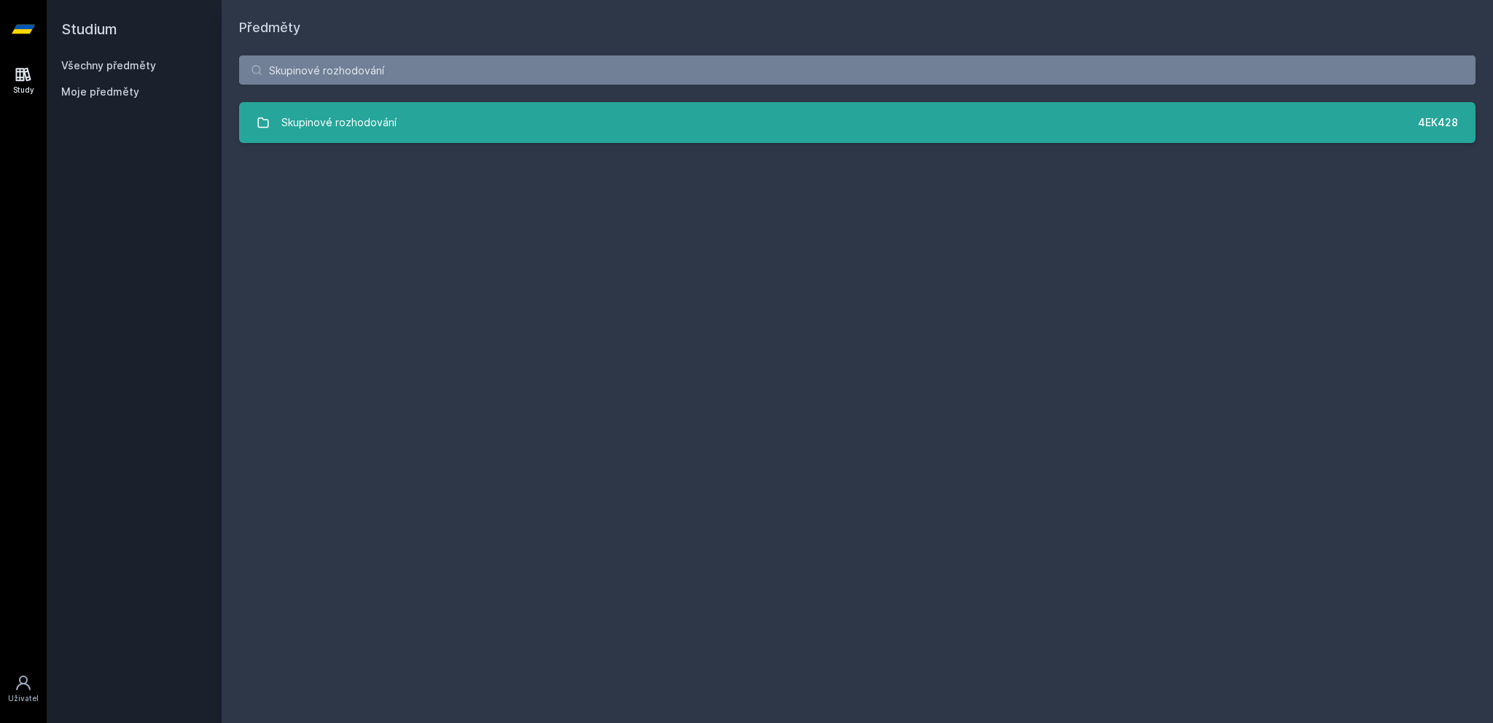
click at [356, 116] on div "Skupinové rozhodování" at bounding box center [338, 122] width 115 height 29
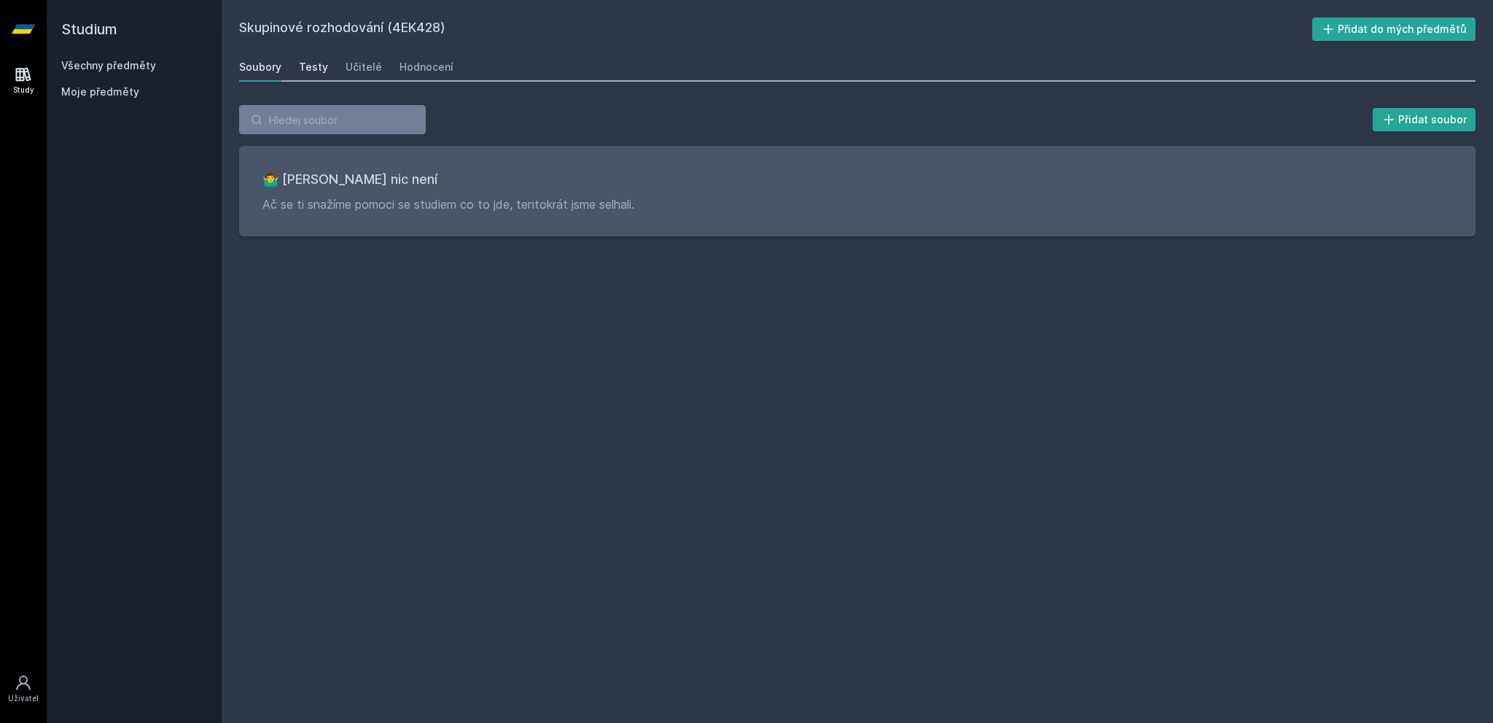
click at [312, 69] on div "Testy" at bounding box center [313, 67] width 29 height 15
click at [358, 66] on div "Učitelé" at bounding box center [364, 67] width 36 height 15
click at [431, 71] on div "Hodnocení" at bounding box center [427, 67] width 54 height 15
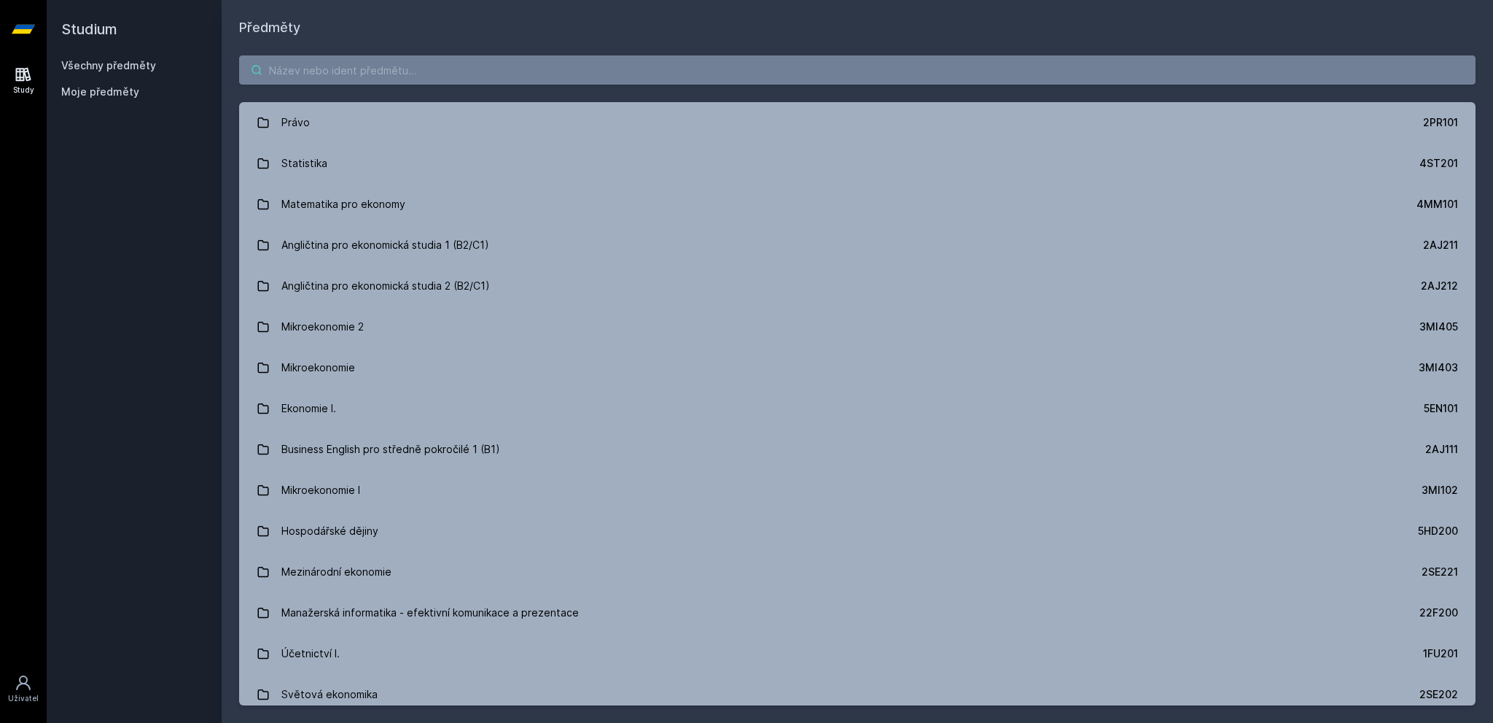
click at [455, 65] on input "search" at bounding box center [857, 69] width 1237 height 29
paste input "Řízení datové kvality"
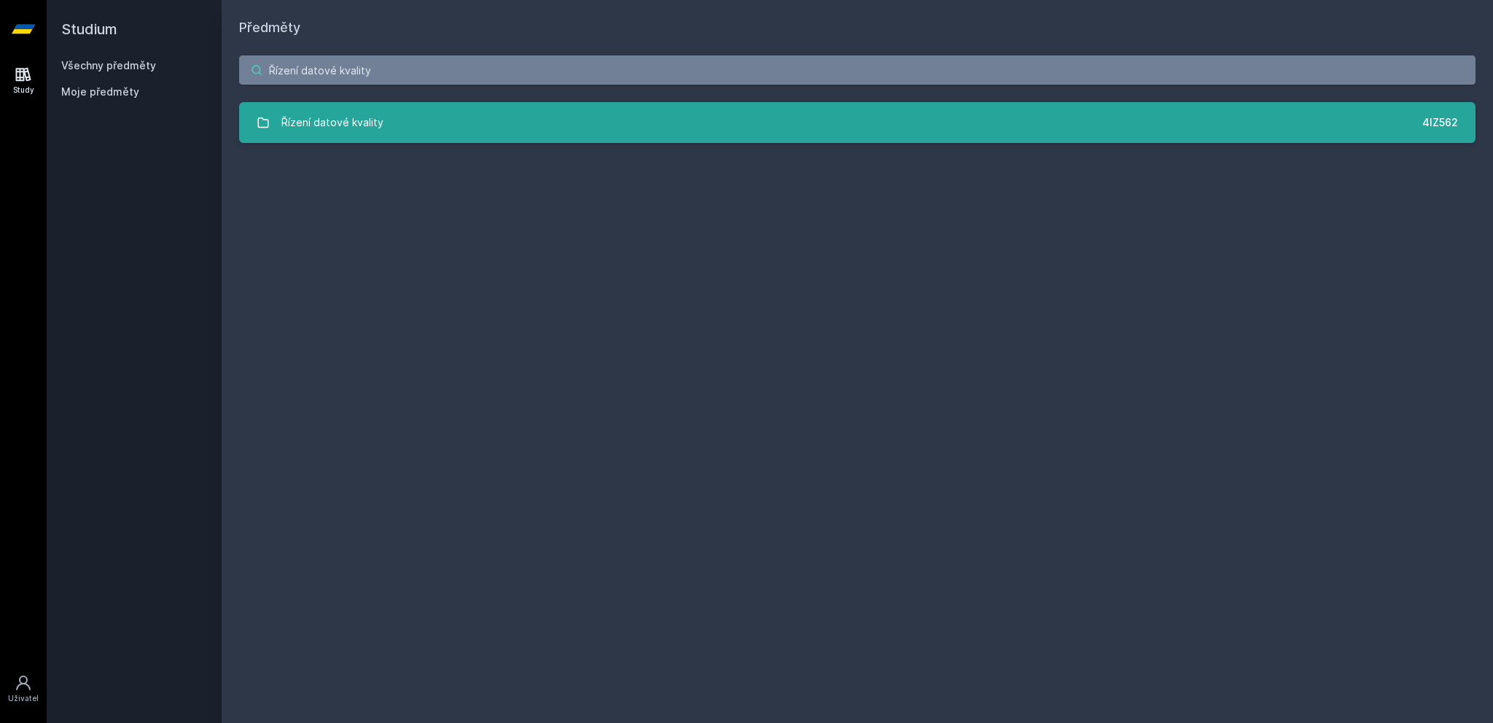
type input "Řízení datové kvality"
click at [401, 117] on link "Řízení datové kvality 4IZ562" at bounding box center [857, 122] width 1237 height 41
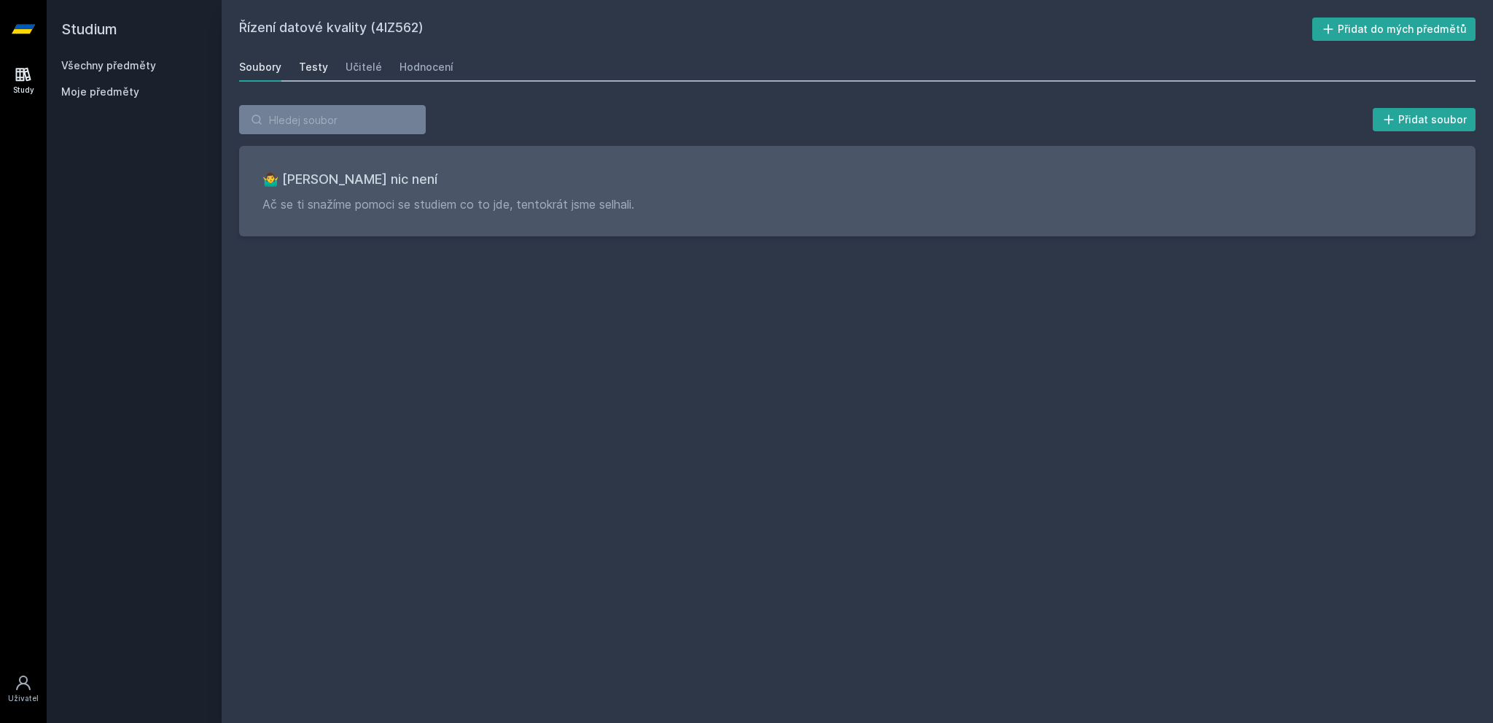
click at [305, 69] on div "Testy" at bounding box center [313, 67] width 29 height 15
click at [374, 55] on link "Učitelé" at bounding box center [364, 66] width 36 height 29
click at [419, 71] on div "Hodnocení" at bounding box center [427, 67] width 54 height 15
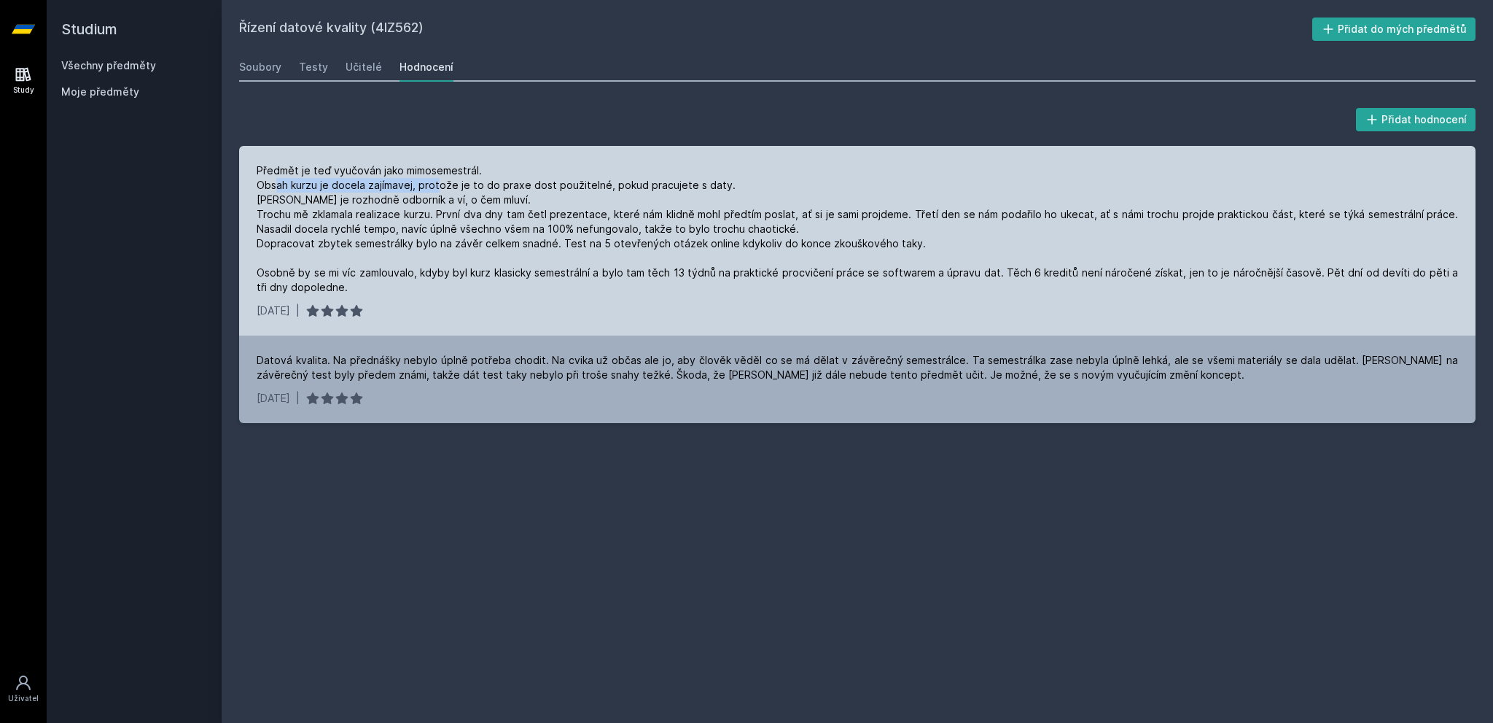
drag, startPoint x: 275, startPoint y: 183, endPoint x: 437, endPoint y: 187, distance: 162.6
click at [437, 187] on div "Předmět je teď vyučován jako mimosemestrál. Obsah kurzu je docela zajímavej, pr…" at bounding box center [858, 228] width 1202 height 131
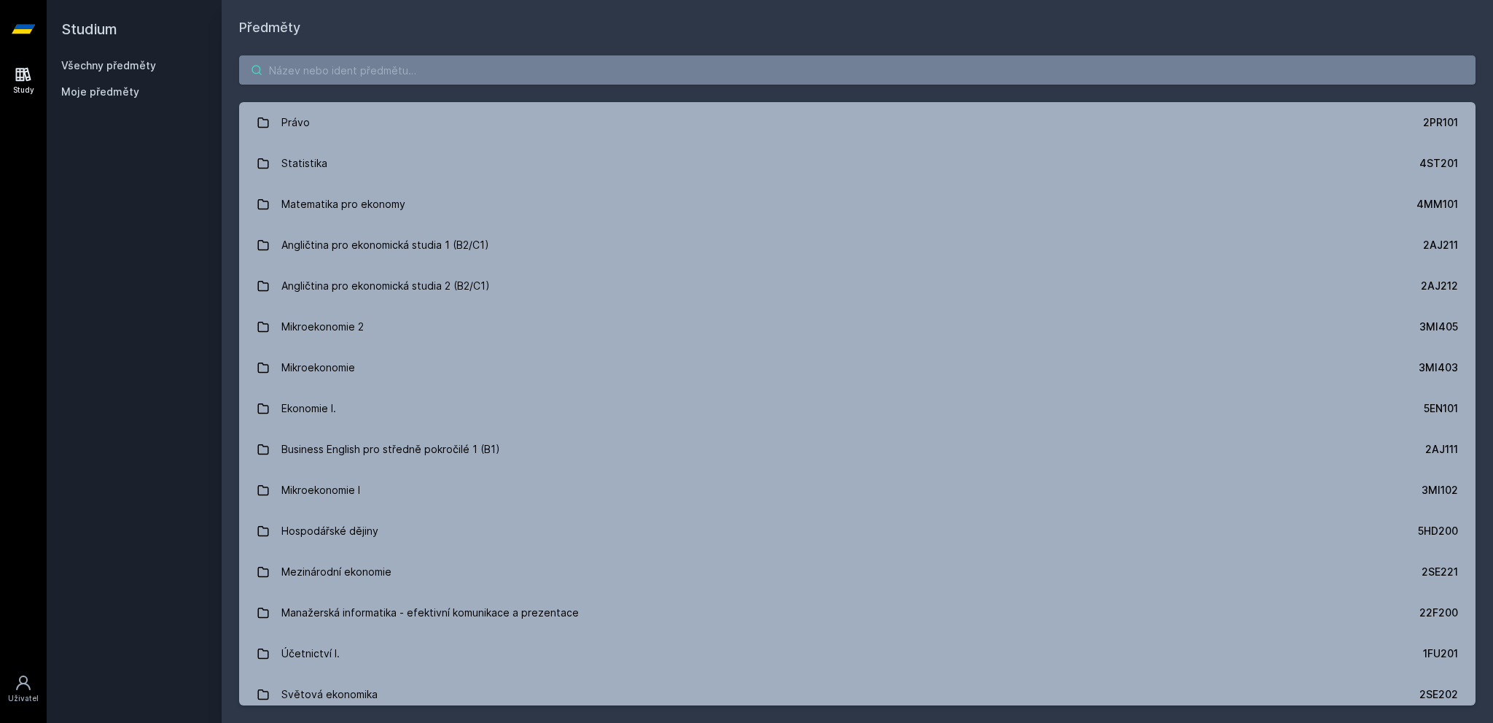
click at [397, 59] on input "search" at bounding box center [857, 69] width 1237 height 29
paste input "Aplikovaná ekonometrie v bankovnictví a pojišťovnictví"
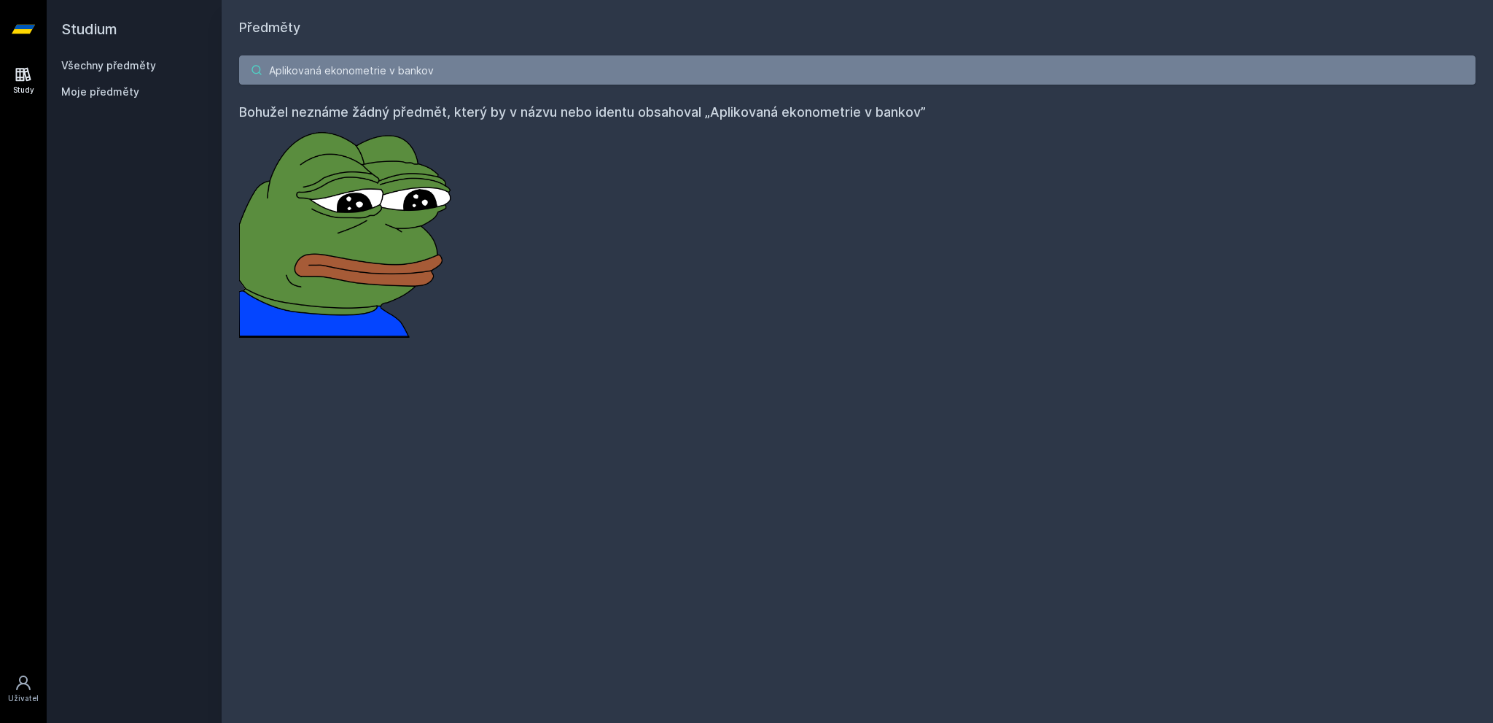
drag, startPoint x: 453, startPoint y: 63, endPoint x: 351, endPoint y: 59, distance: 101.4
click at [351, 59] on input "Aplikovaná ekonometrie v bankov" at bounding box center [857, 69] width 1237 height 29
type input "Aplikovaná ekon"
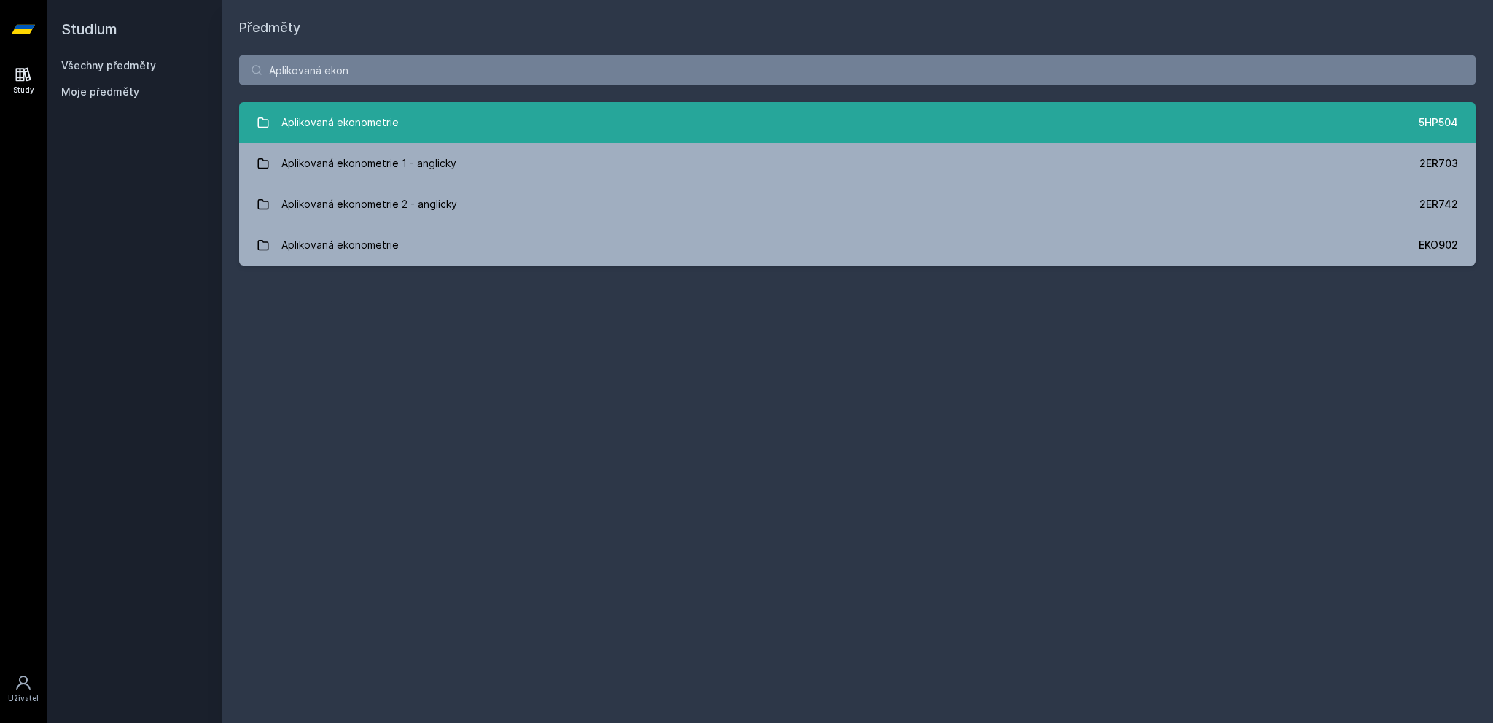
click at [448, 129] on link "Aplikovaná ekonometrie 5HP504" at bounding box center [857, 122] width 1237 height 41
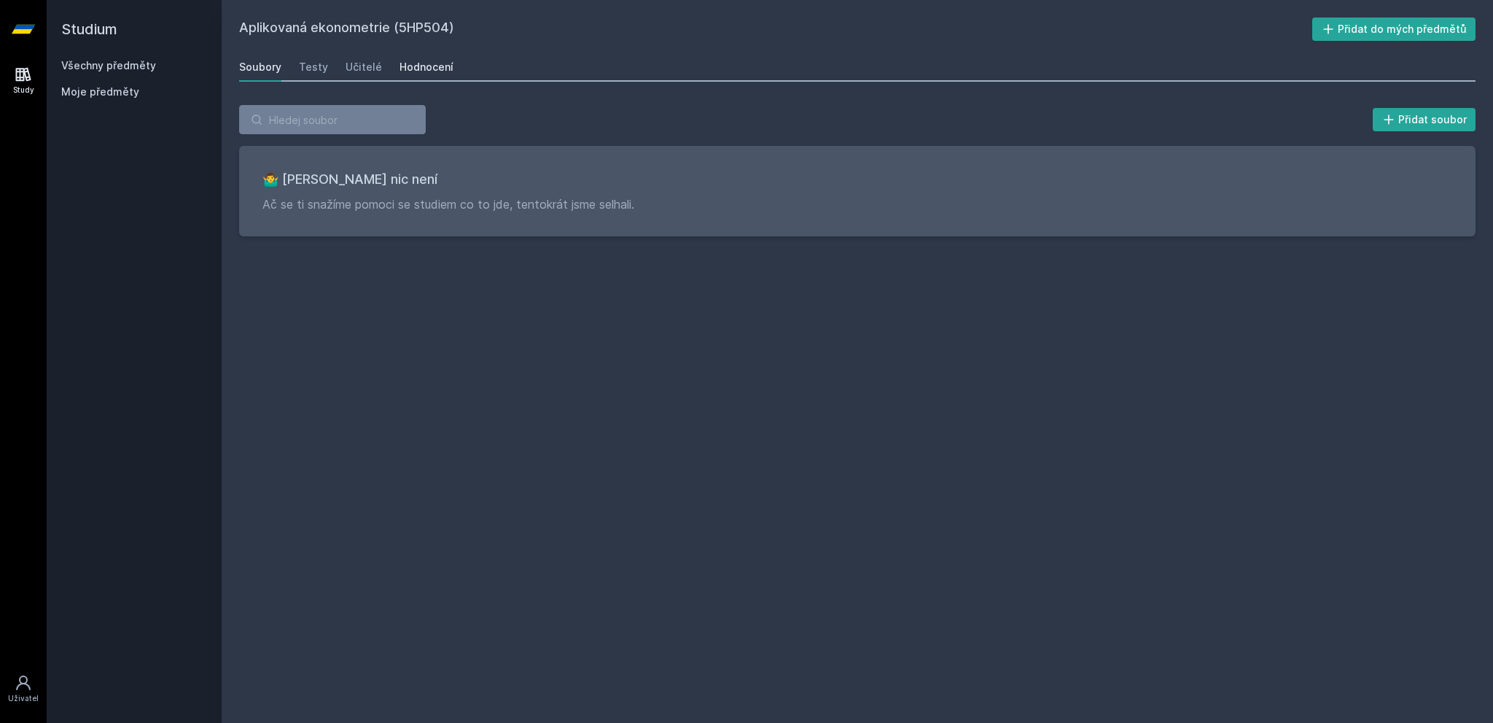
click at [424, 73] on div "Hodnocení" at bounding box center [427, 67] width 54 height 15
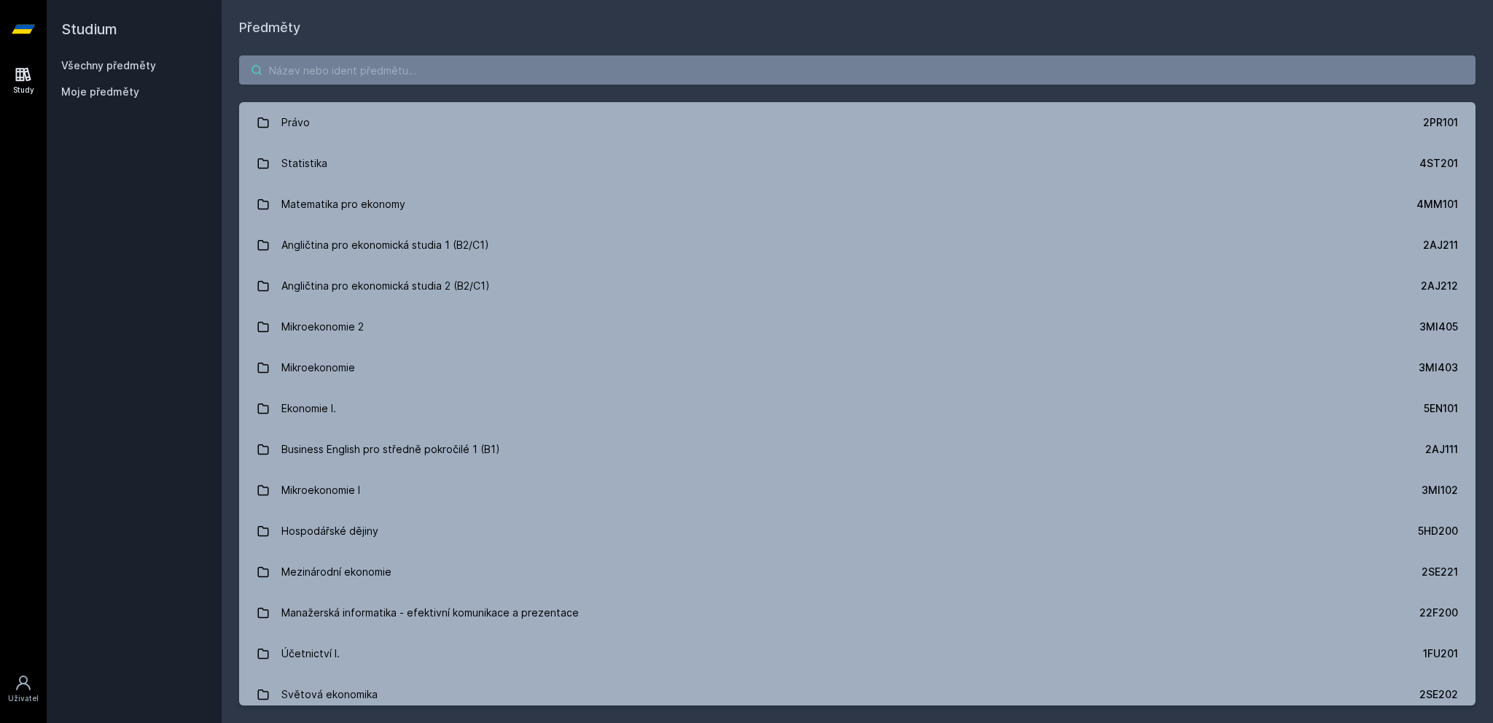
click at [335, 58] on input "search" at bounding box center [857, 69] width 1237 height 29
paste input "Aplikovaná ekonometrie v bankovnictví a pojišťovnictví"
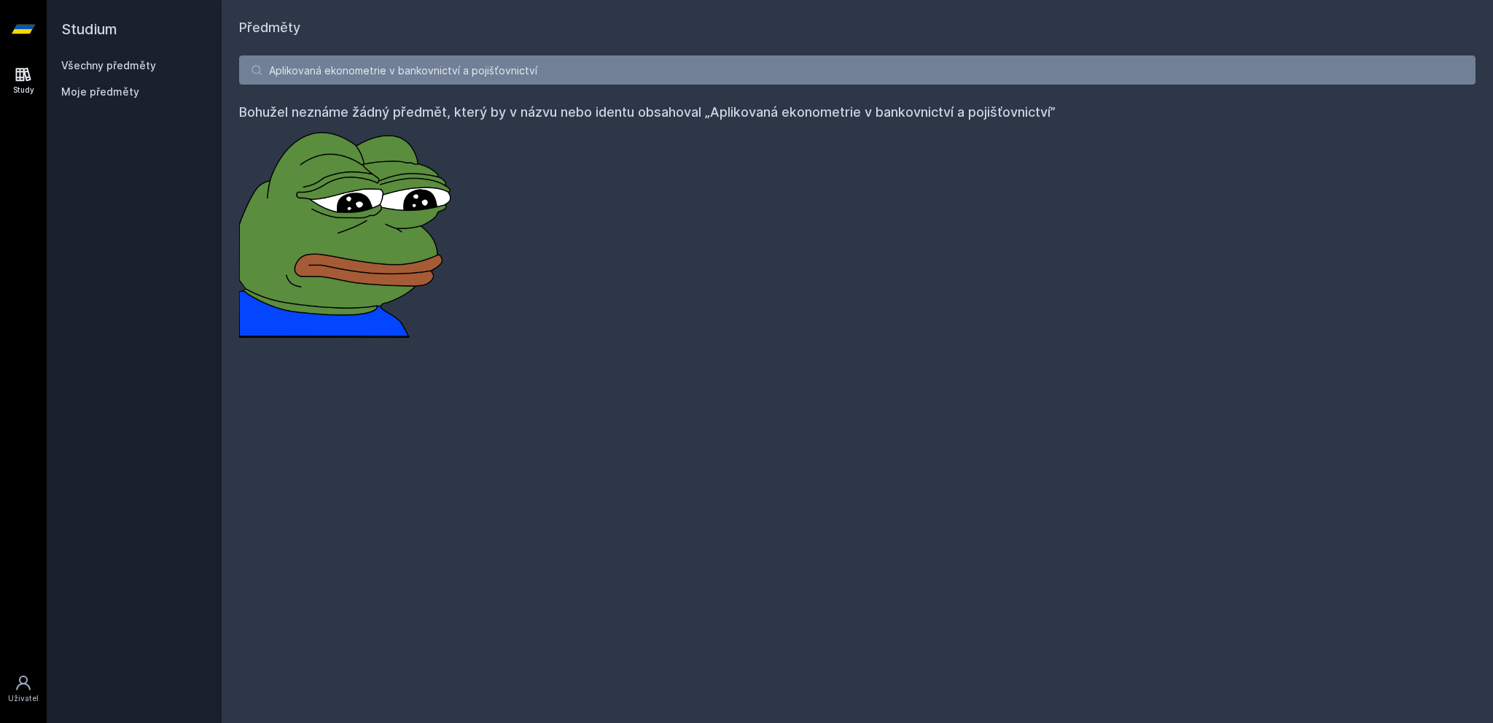
click at [546, 50] on div "Aplikovaná ekonometrie v bankovnictví a pojišťovnictví Bohužel neznáme žádný př…" at bounding box center [858, 196] width 1272 height 317
drag, startPoint x: 570, startPoint y: 64, endPoint x: 385, endPoint y: 73, distance: 185.4
click at [385, 73] on input "Aplikovaná ekonometrie v bankovnictví a pojišťovnictví" at bounding box center [857, 69] width 1237 height 29
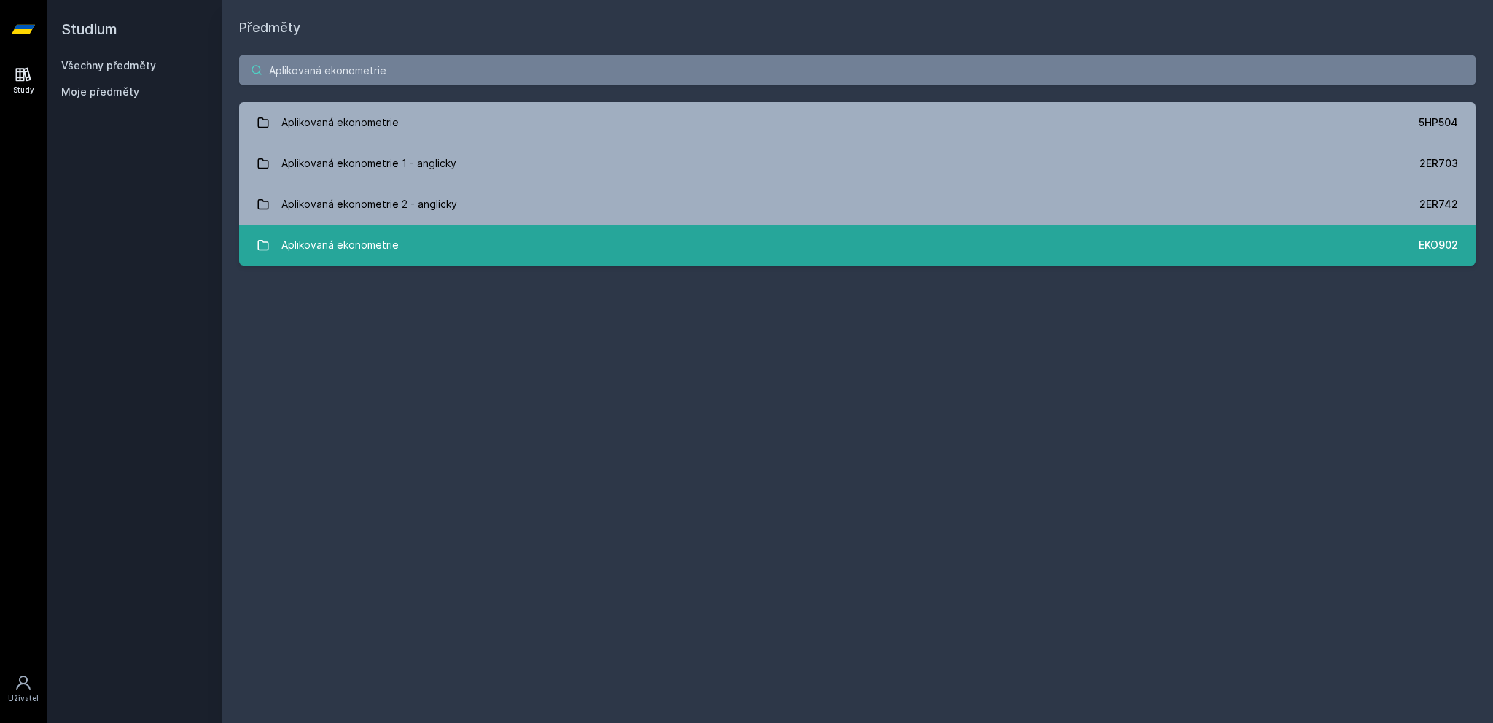
type input "Aplikovaná ekonometrie"
click at [380, 241] on div "Aplikovaná ekonometrie" at bounding box center [339, 244] width 117 height 29
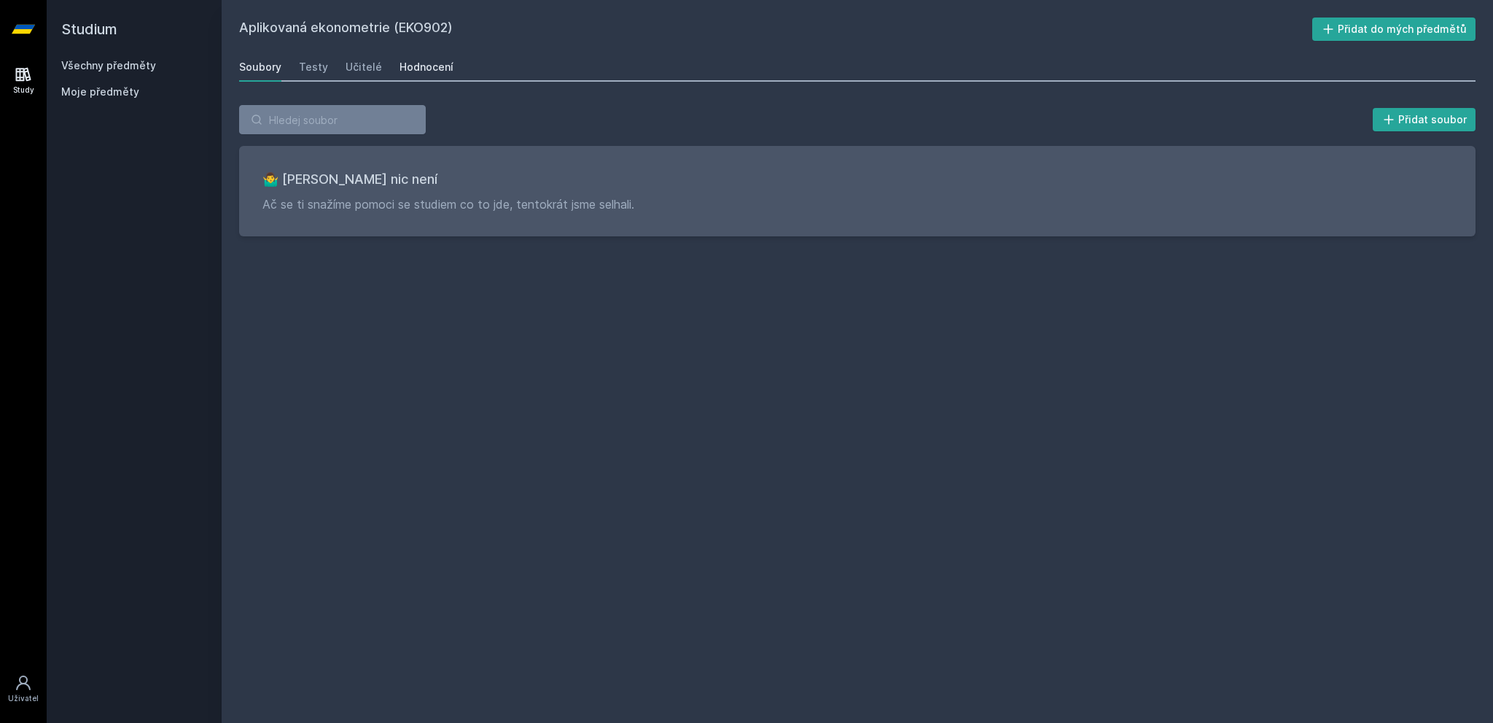
click at [424, 64] on div "Hodnocení" at bounding box center [427, 67] width 54 height 15
